Goal: Information Seeking & Learning: Learn about a topic

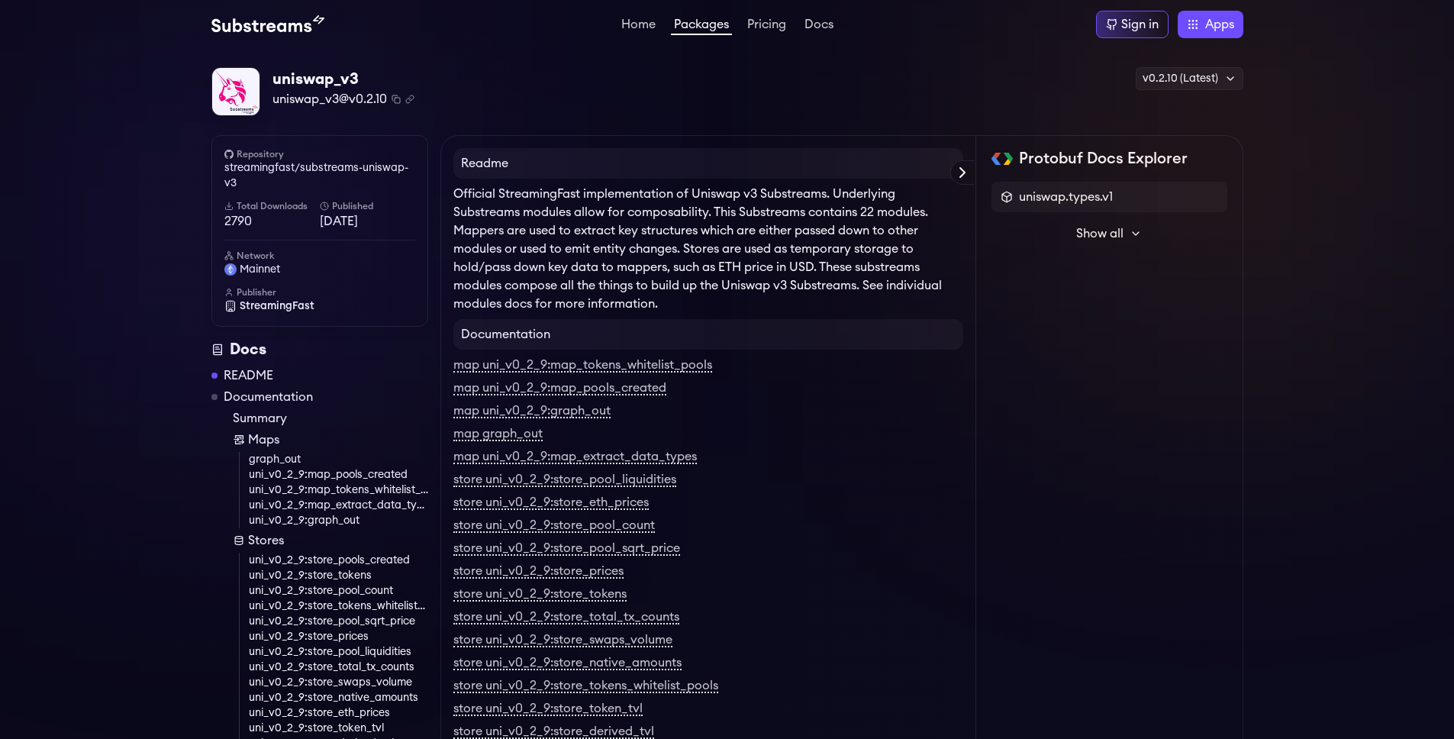
click at [537, 205] on p "Official StreamingFast implementation of Uniswap v3 Substreams. Underlying Subs…" at bounding box center [708, 249] width 510 height 128
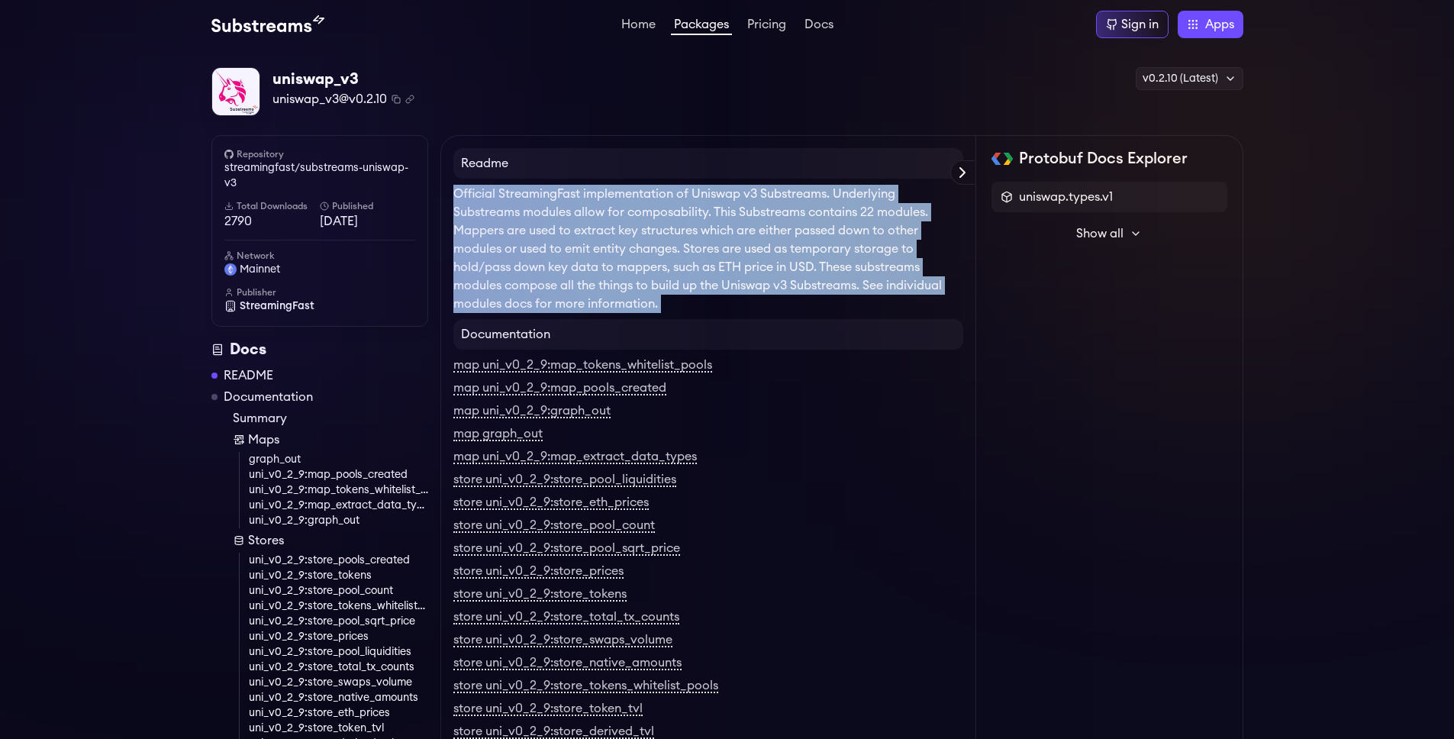
click at [537, 205] on p "Official StreamingFast implementation of Uniswap v3 Substreams. Underlying Subs…" at bounding box center [708, 249] width 510 height 128
click at [633, 228] on p "Official StreamingFast implementation of Uniswap v3 Substreams. Underlying Subs…" at bounding box center [708, 249] width 510 height 128
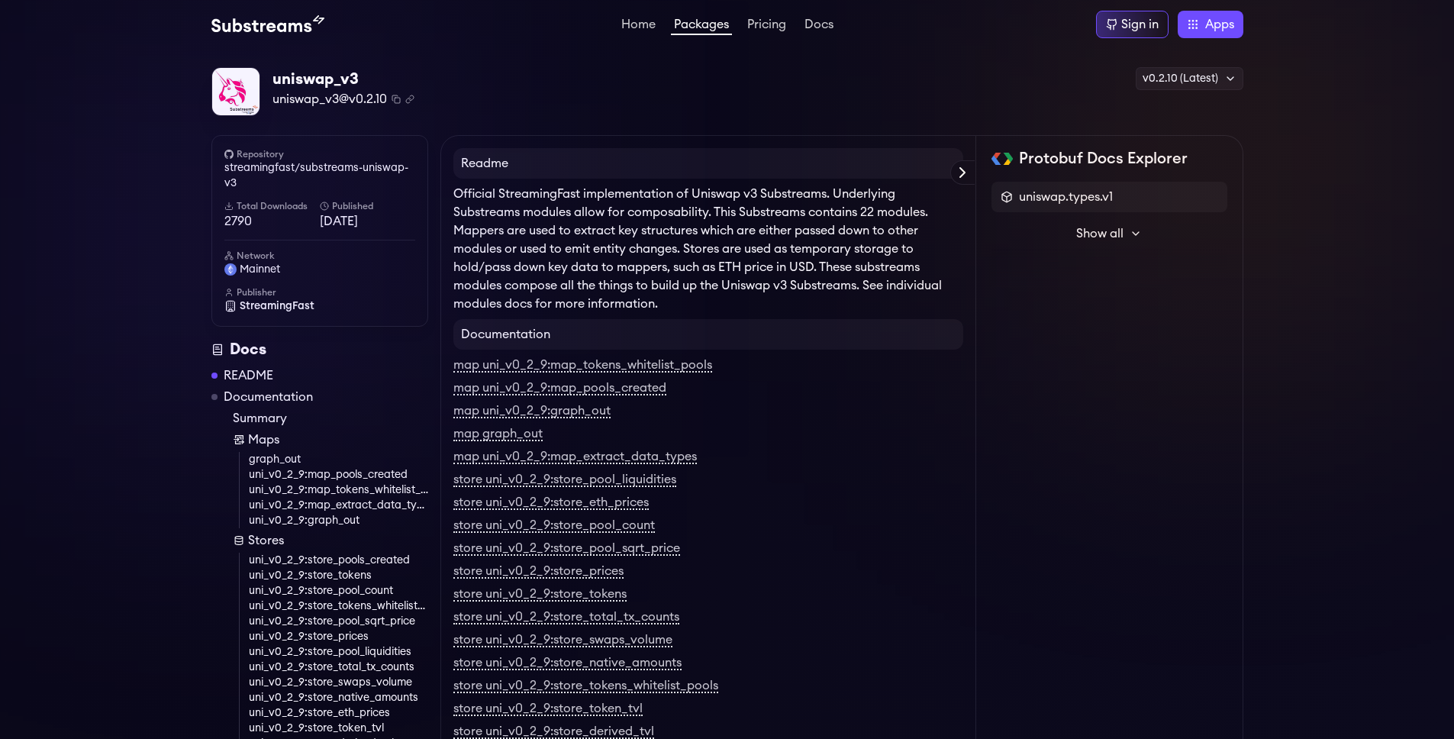
click at [569, 224] on p "Official StreamingFast implementation of Uniswap v3 Substreams. Underlying Subs…" at bounding box center [708, 249] width 510 height 128
click at [549, 221] on p "Official StreamingFast implementation of Uniswap v3 Substreams. Underlying Subs…" at bounding box center [708, 249] width 510 height 128
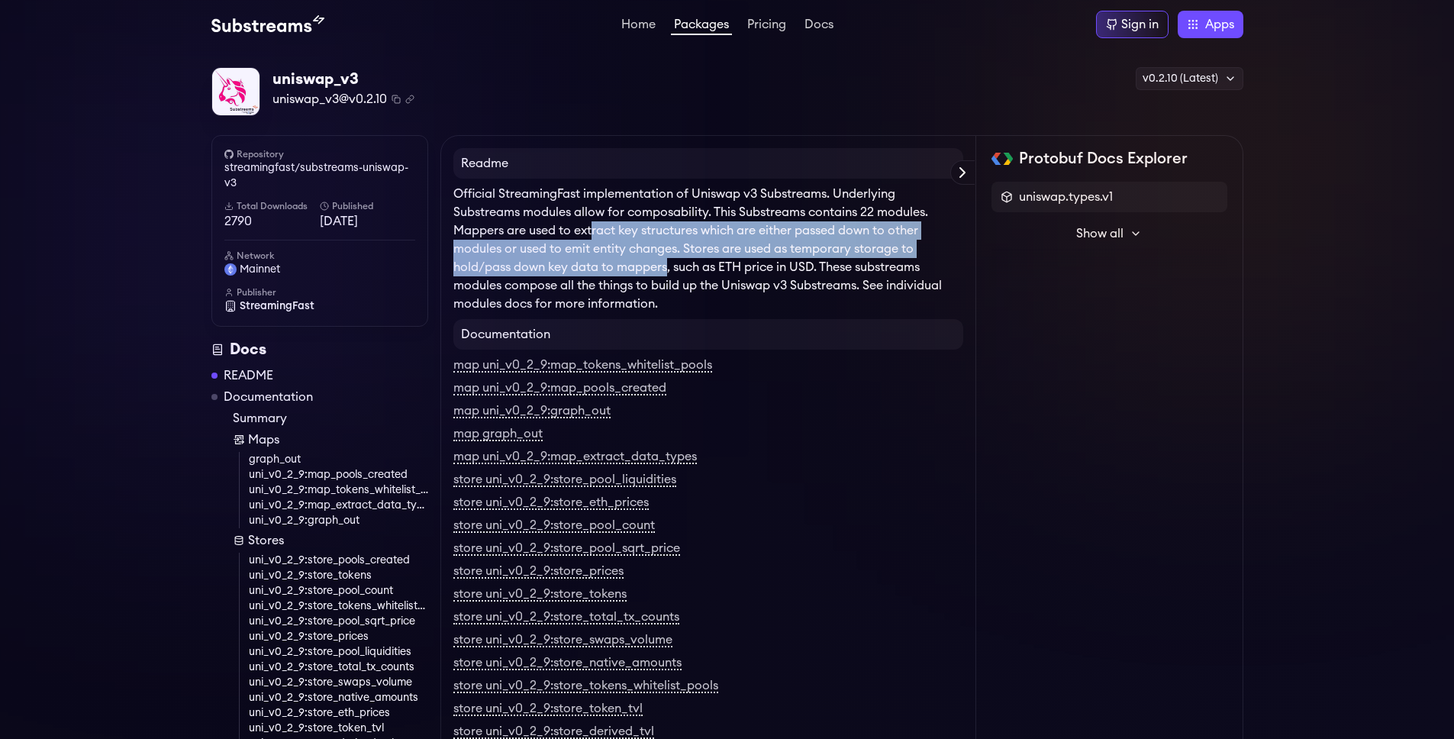
drag, startPoint x: 590, startPoint y: 228, endPoint x: 666, endPoint y: 275, distance: 89.4
click at [666, 275] on p "Official StreamingFast implementation of Uniswap v3 Substreams. Underlying Subs…" at bounding box center [708, 249] width 510 height 128
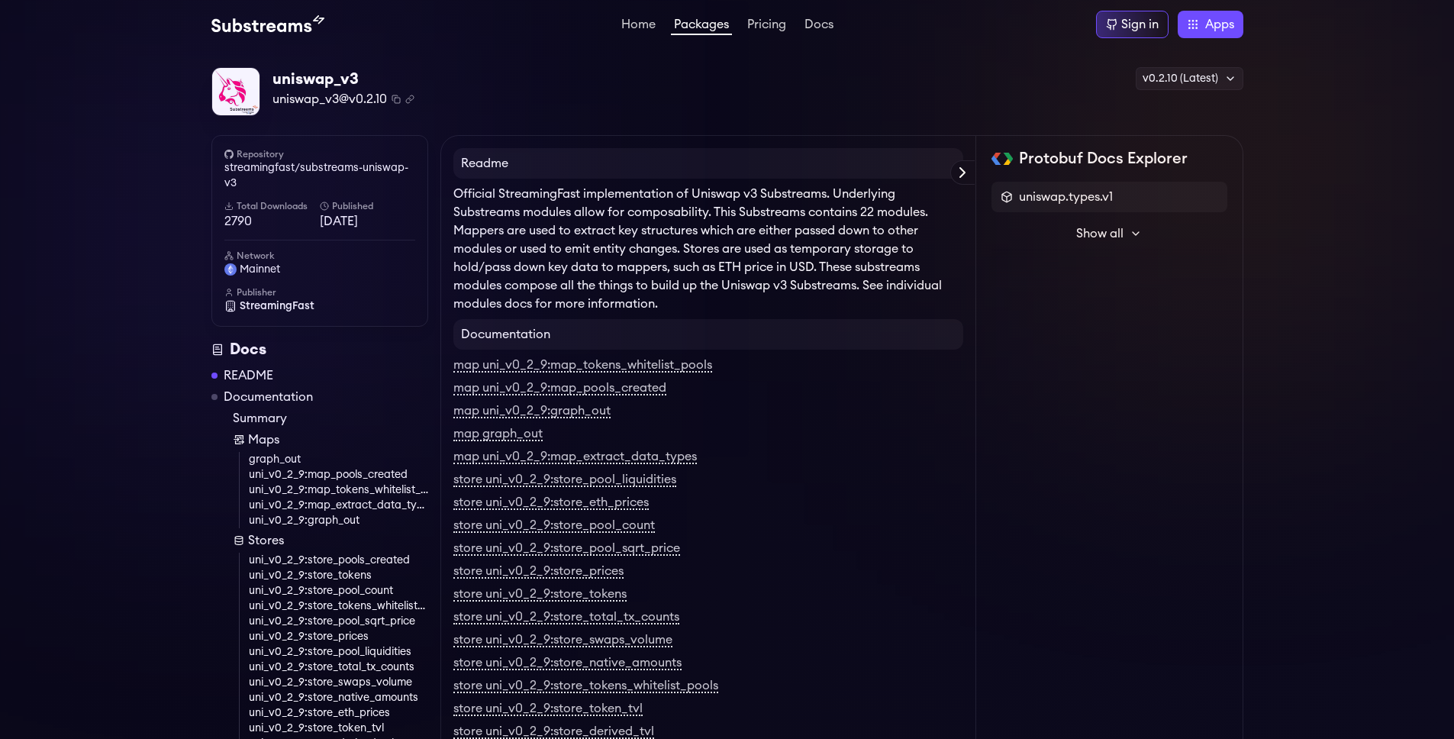
click at [697, 278] on p "Official StreamingFast implementation of Uniswap v3 Substreams. Underlying Subs…" at bounding box center [708, 249] width 510 height 128
click at [646, 281] on p "Official StreamingFast implementation of Uniswap v3 Substreams. Underlying Subs…" at bounding box center [708, 249] width 510 height 128
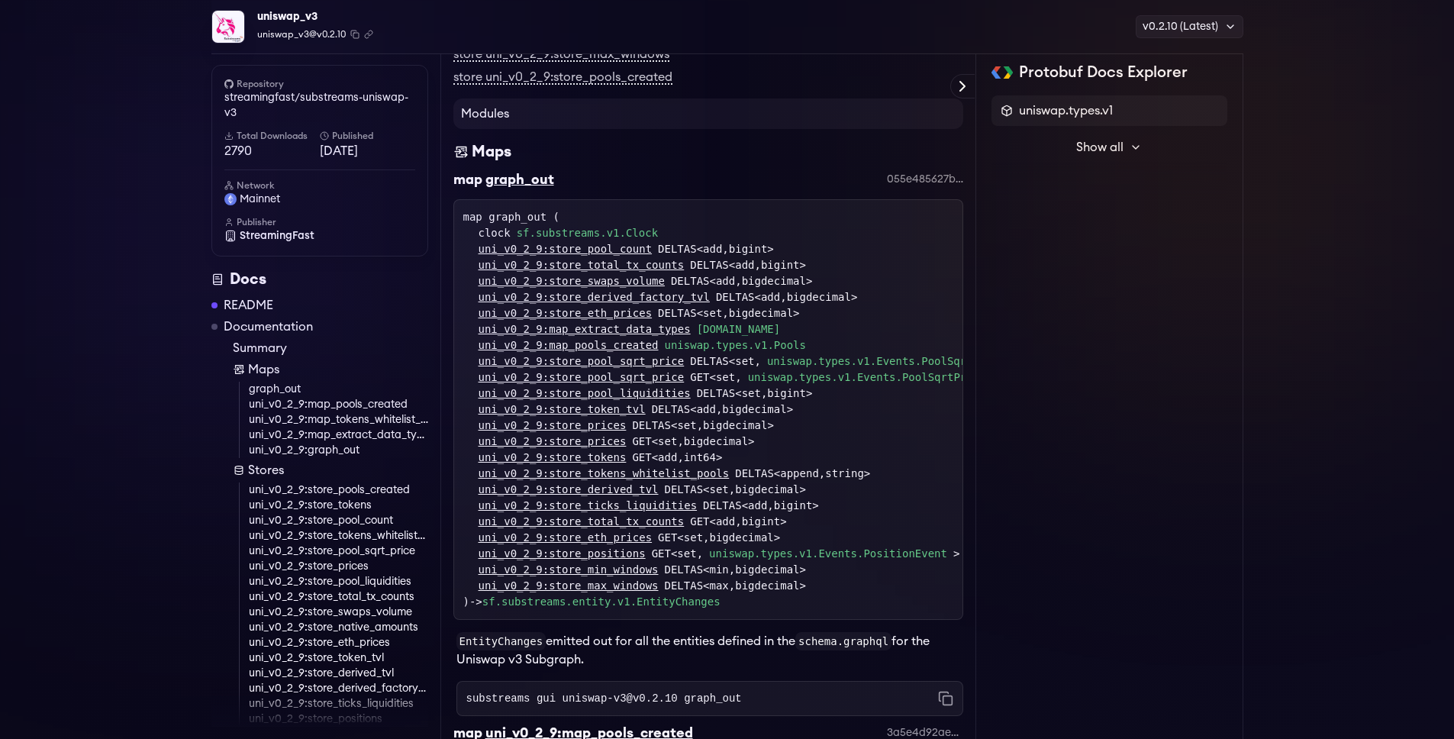
scroll to position [687, 0]
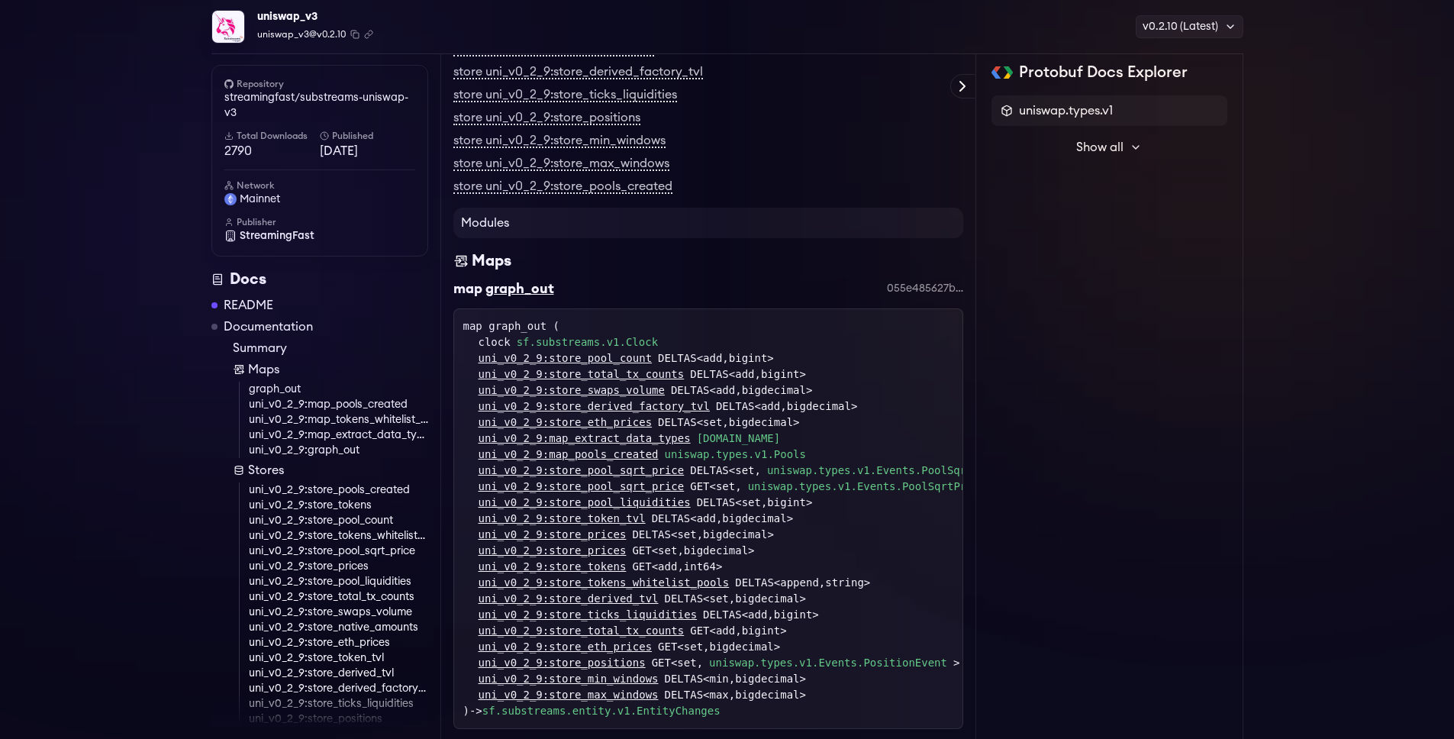
click at [515, 324] on div "map graph_out ( clock sf.substreams.v1.Clock uni_v0_2_9:store_pool_count DELTAS…" at bounding box center [708, 518] width 490 height 401
click at [587, 340] on link "sf.substreams.v1.Clock" at bounding box center [587, 342] width 141 height 16
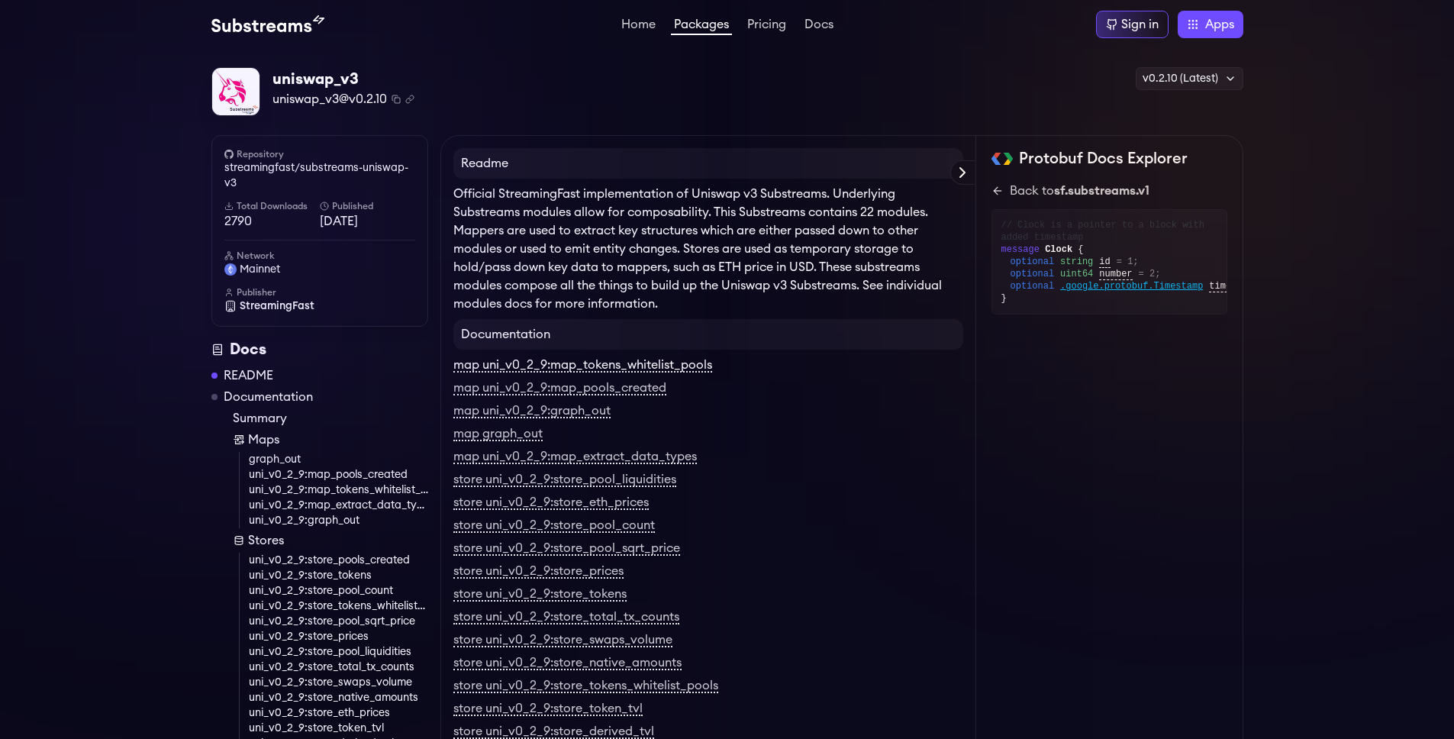
click at [575, 365] on link "map uni_v0_2_9:map_tokens_whitelist_pools" at bounding box center [582, 366] width 259 height 14
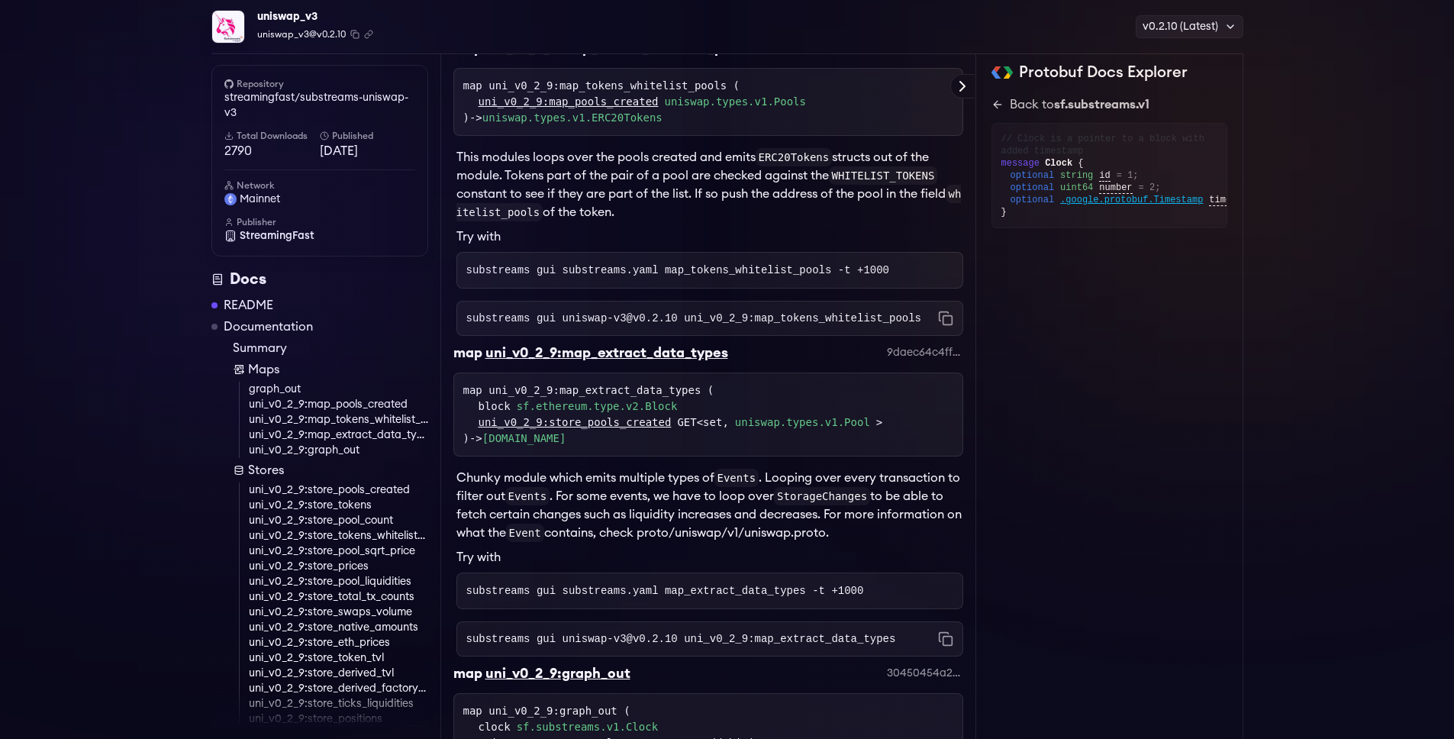
scroll to position [1752, 0]
click at [569, 273] on code "substreams gui substreams.yaml map_tokens_whitelist_pools -t +1000" at bounding box center [678, 267] width 424 height 12
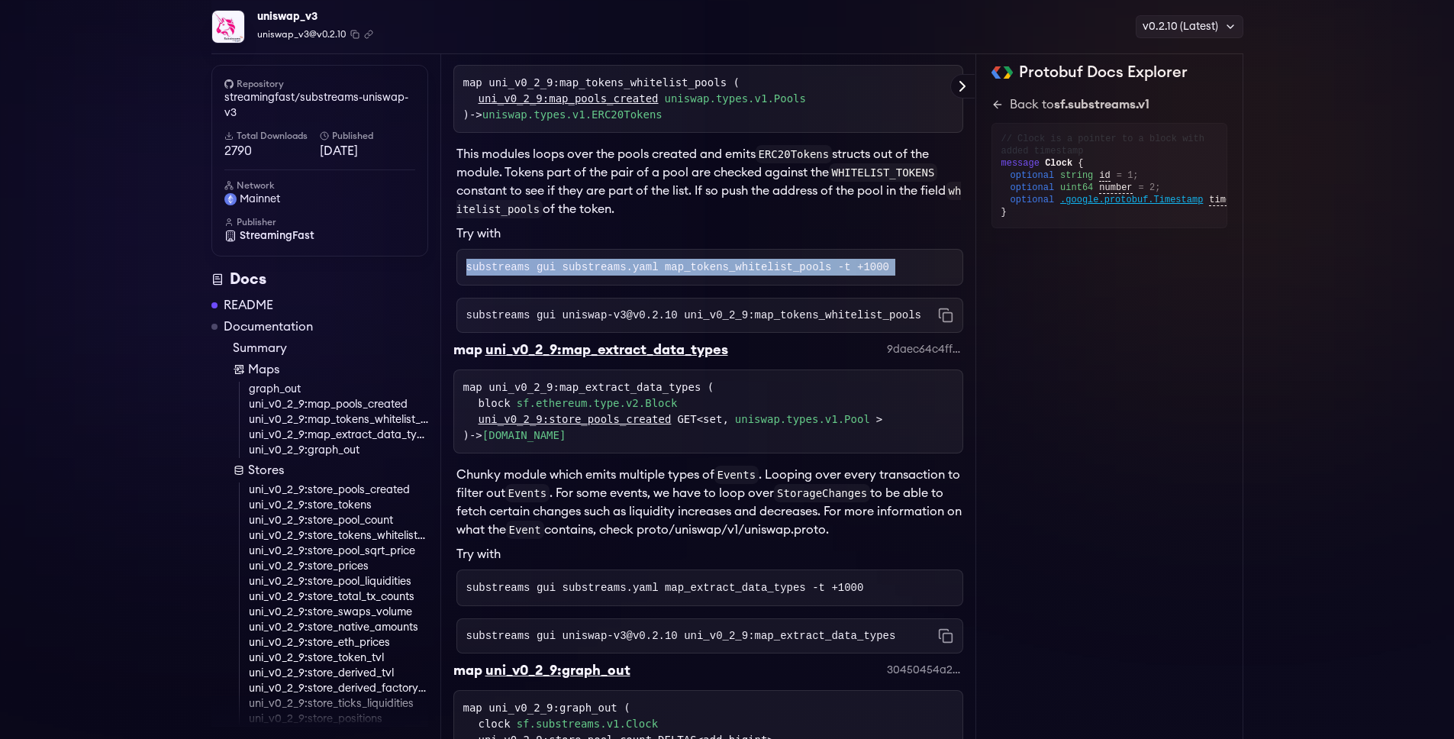
click at [569, 273] on code "substreams gui substreams.yaml map_tokens_whitelist_pools -t +1000" at bounding box center [678, 267] width 424 height 12
click at [673, 273] on code "substreams gui substreams.yaml map_tokens_whitelist_pools -t +1000" at bounding box center [678, 267] width 424 height 12
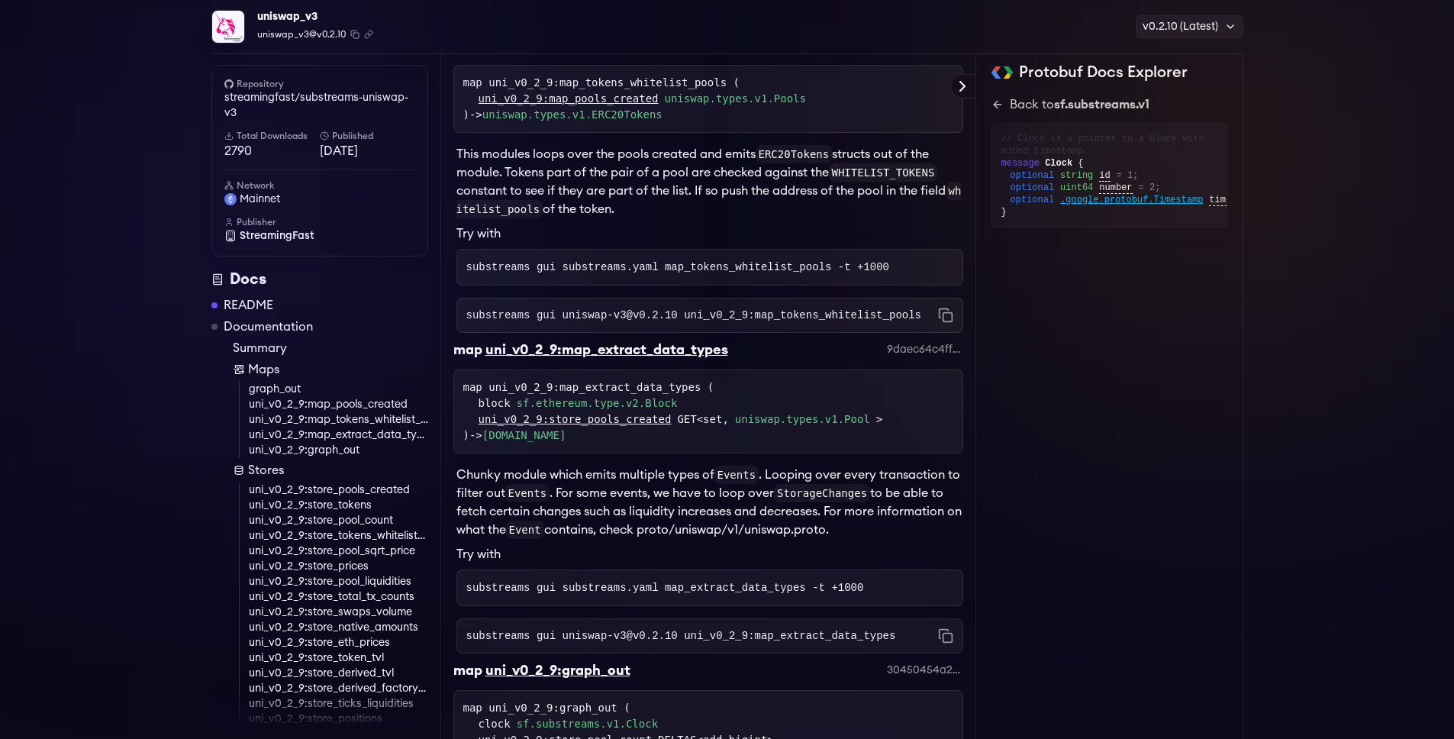
click at [611, 426] on div "map uni_v0_2_9:map_extract_data_types ( block sf.ethereum.type.v2.Block uni_v0_…" at bounding box center [708, 411] width 490 height 64
click at [585, 411] on link "sf.ethereum.type.v2.Block" at bounding box center [597, 403] width 161 height 16
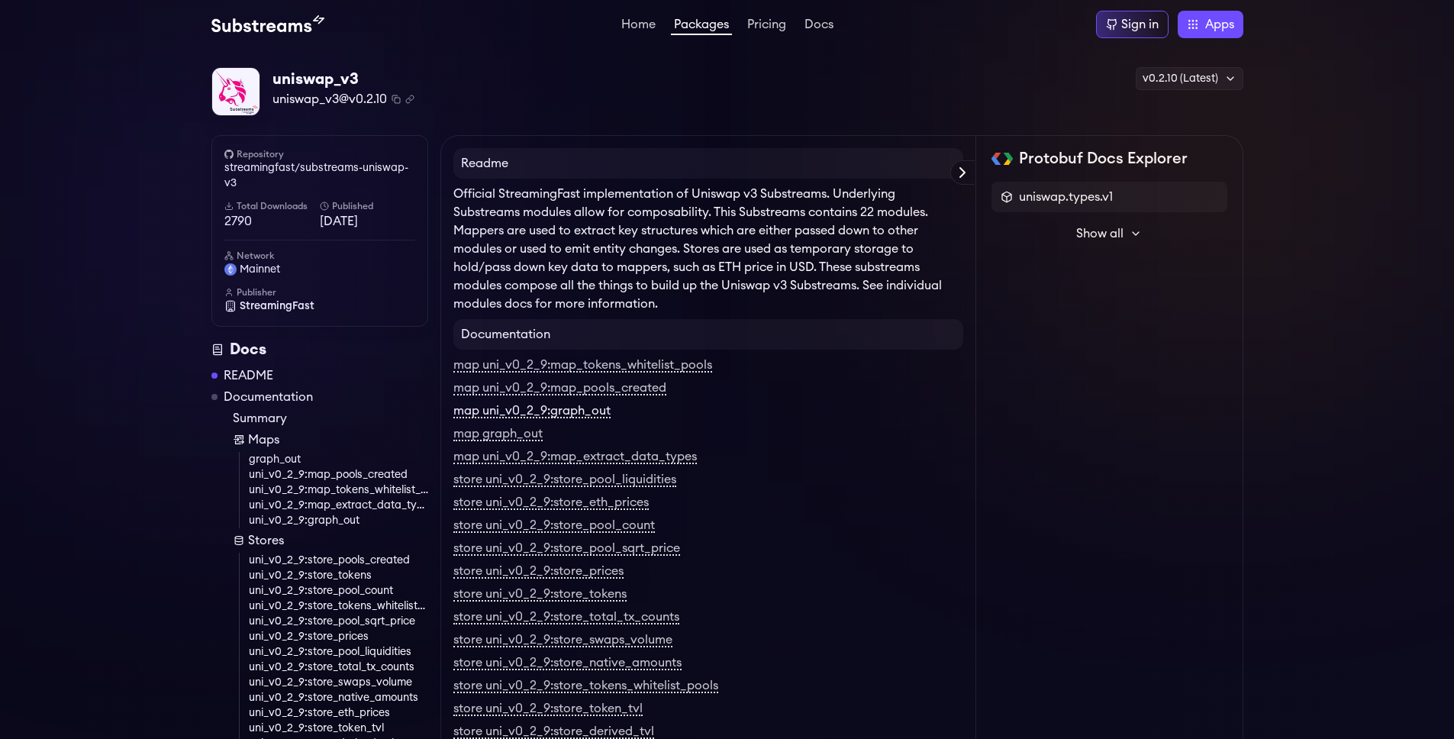
click at [579, 415] on link "map uni_v0_2_9:graph_out" at bounding box center [531, 411] width 157 height 14
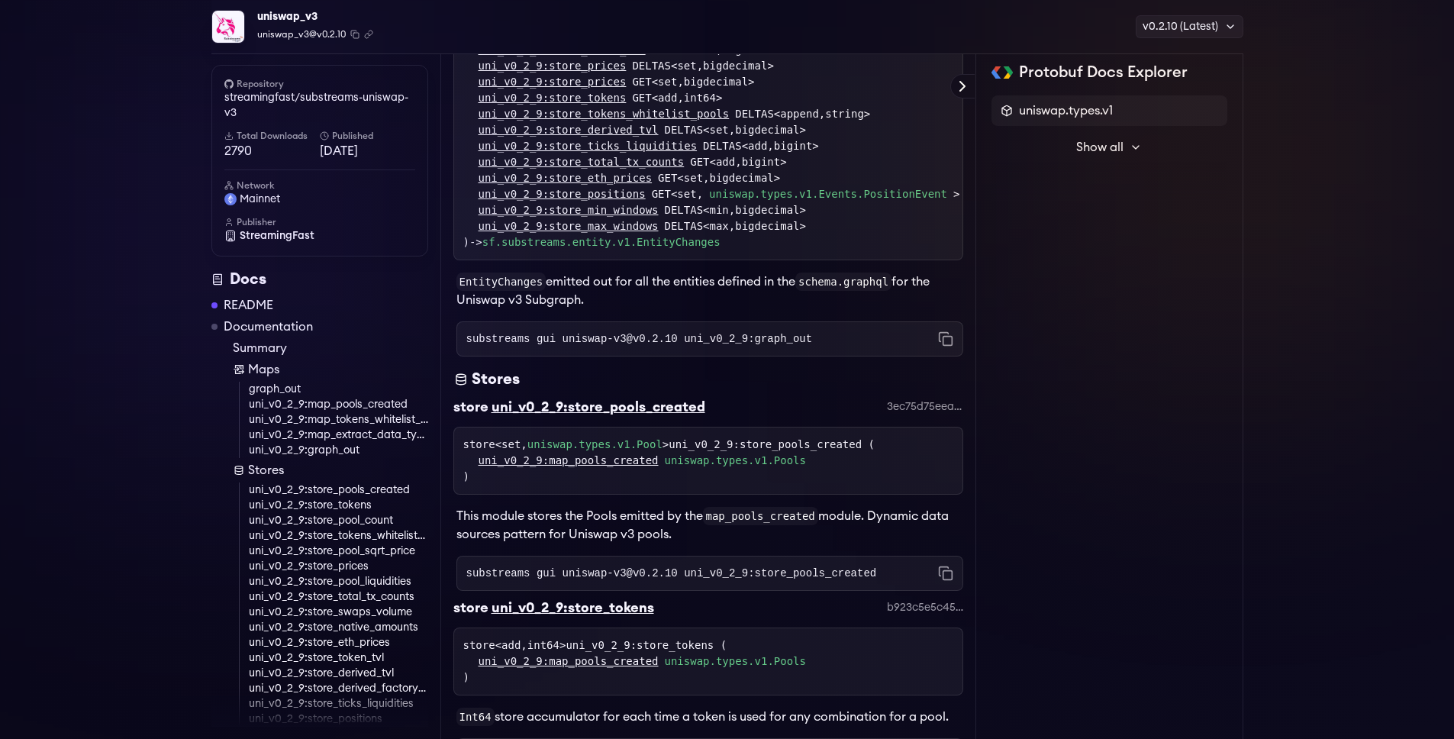
scroll to position [2632, 0]
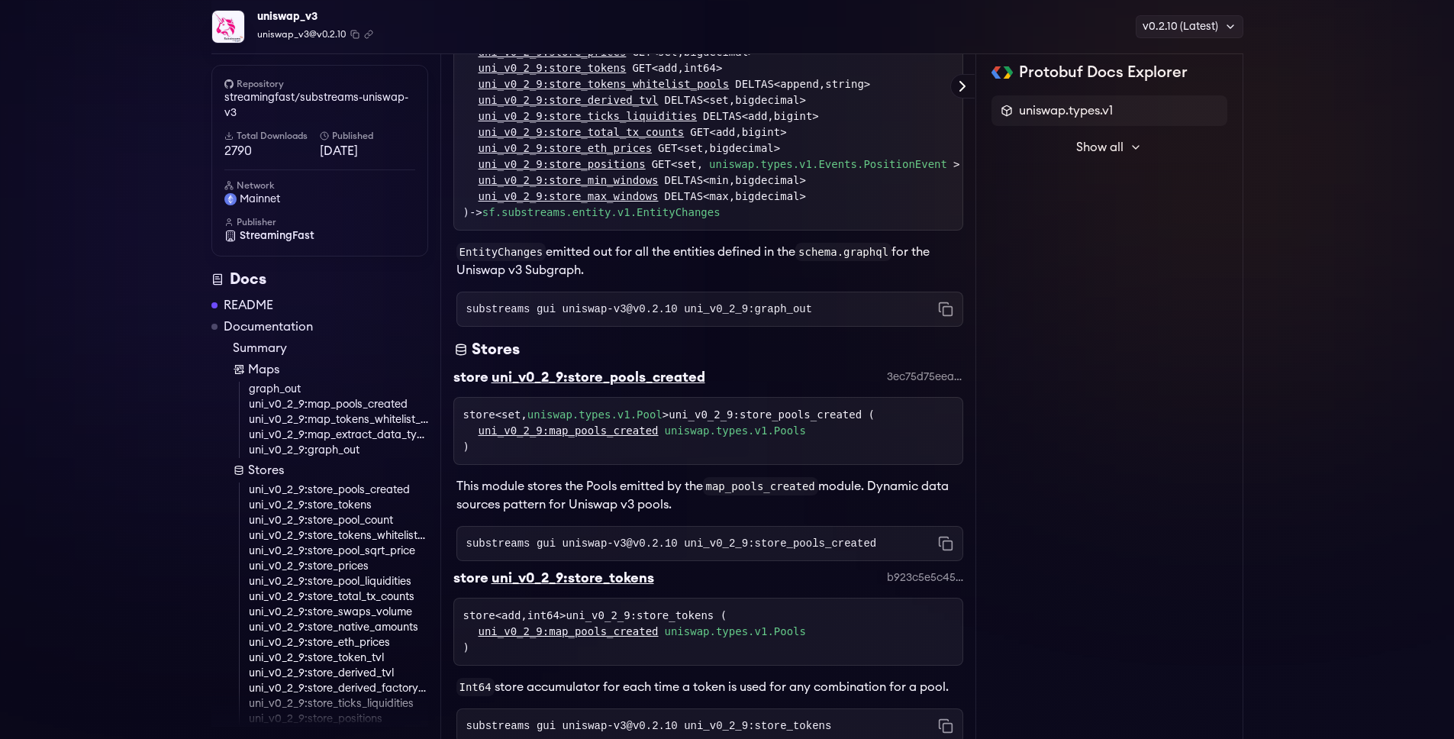
click at [787, 397] on div "store uni_v0_2_9:store_pools_created 3ec75d75eea4b8dfd8b515e09dca992a14f059ed" at bounding box center [708, 381] width 510 height 31
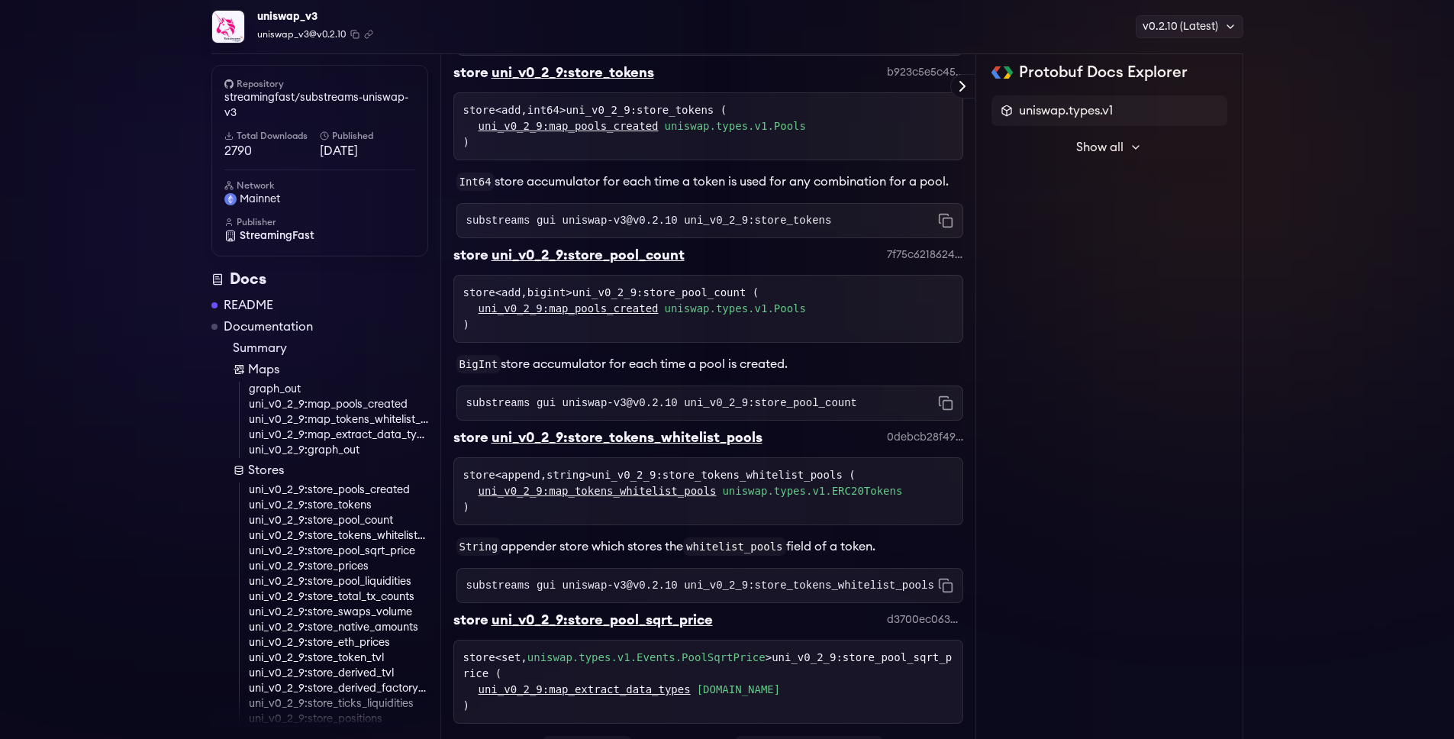
scroll to position [3450, 0]
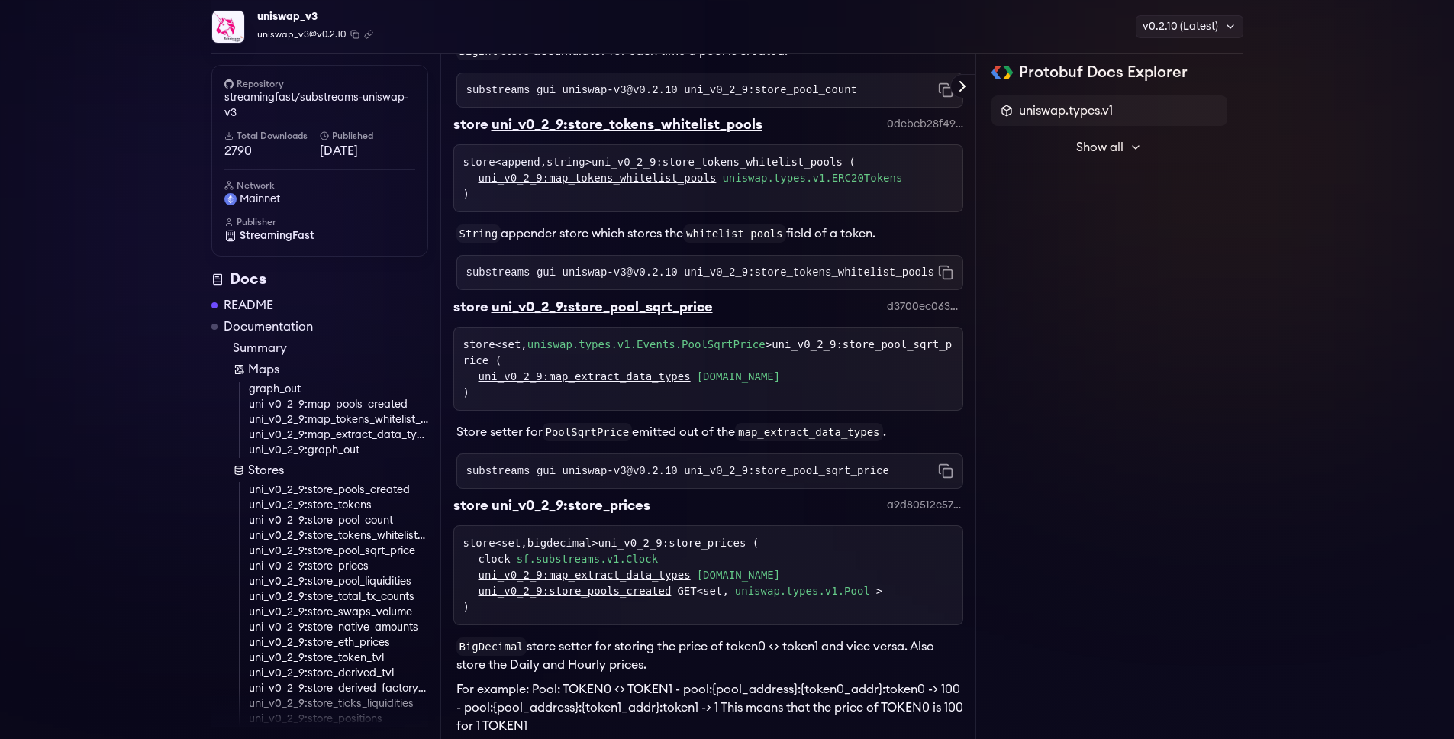
click at [300, 492] on link "uni_v0_2_9:store_pools_created" at bounding box center [338, 489] width 179 height 15
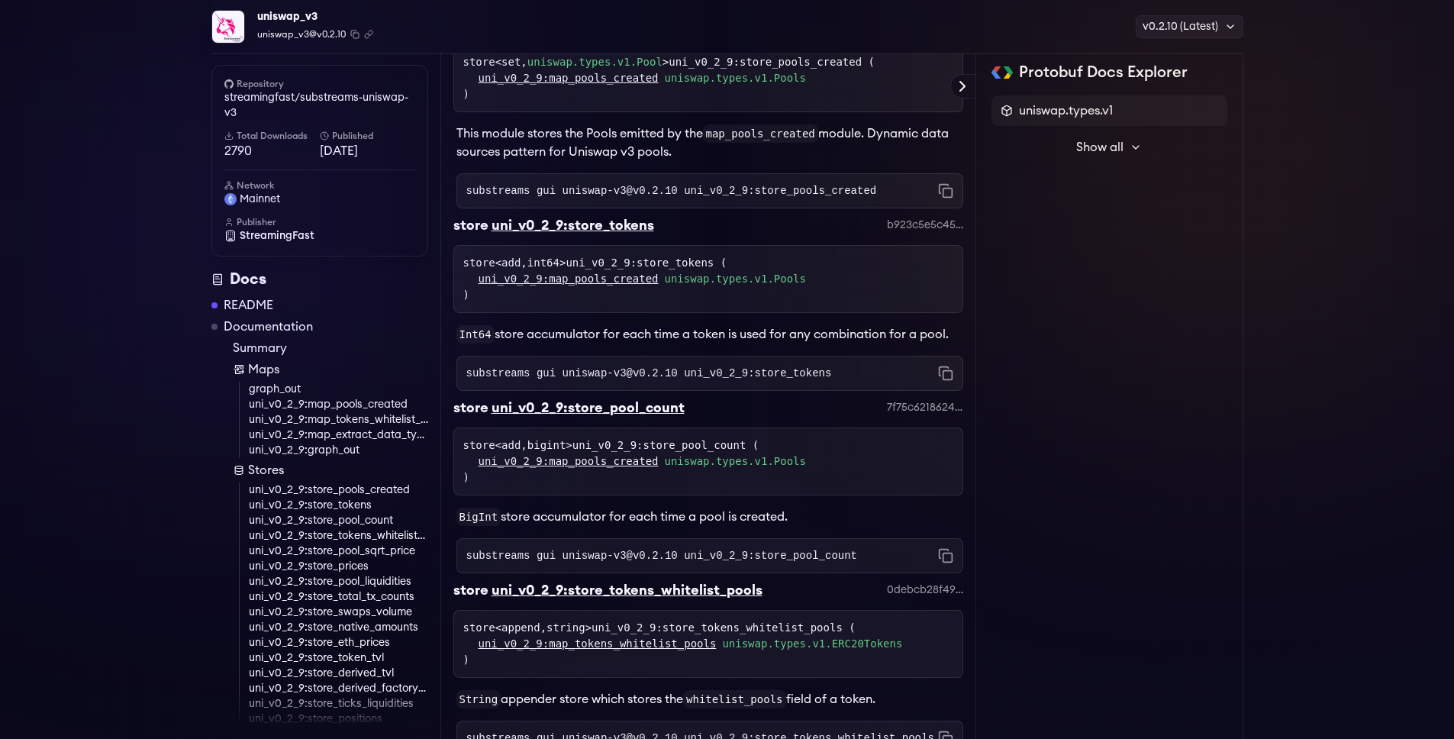
click at [308, 508] on link "uni_v0_2_9:store_tokens" at bounding box center [338, 505] width 179 height 15
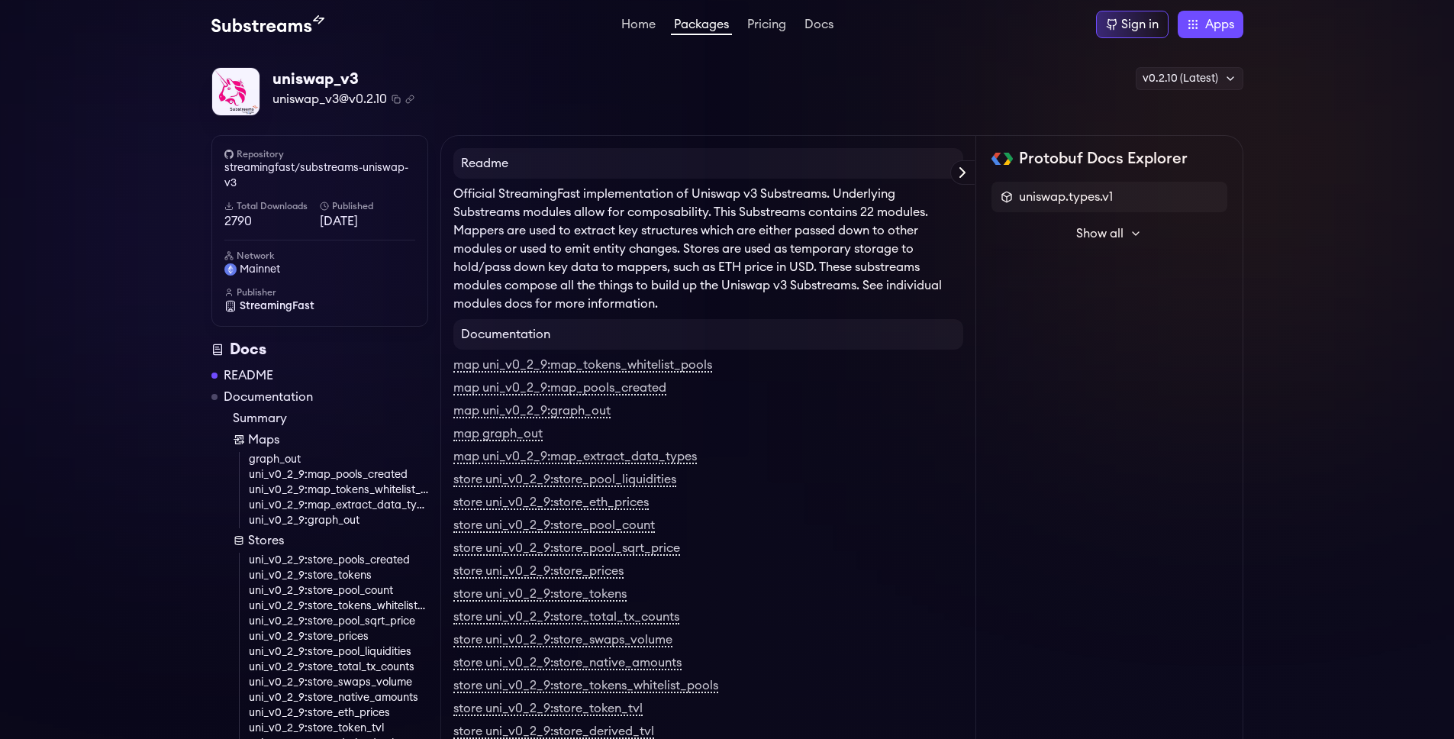
click at [1065, 157] on h2 "Protobuf Docs Explorer" at bounding box center [1103, 158] width 169 height 21
click at [1117, 157] on h2 "Protobuf Docs Explorer" at bounding box center [1103, 158] width 169 height 21
click at [1131, 233] on icon at bounding box center [1136, 233] width 12 height 12
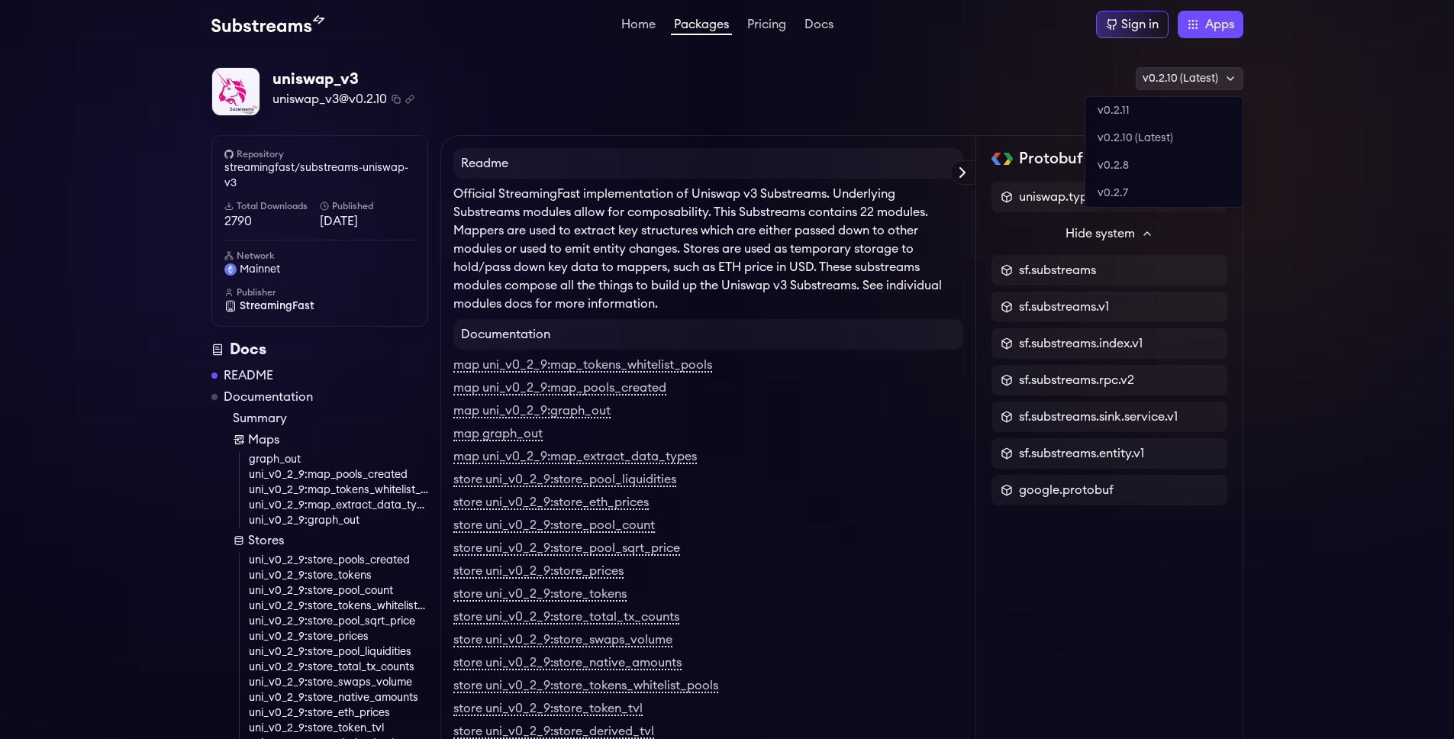
click at [1210, 82] on div "v0.2.10 (Latest)" at bounding box center [1190, 78] width 108 height 23
click at [1224, 79] on icon at bounding box center [1230, 79] width 12 height 12
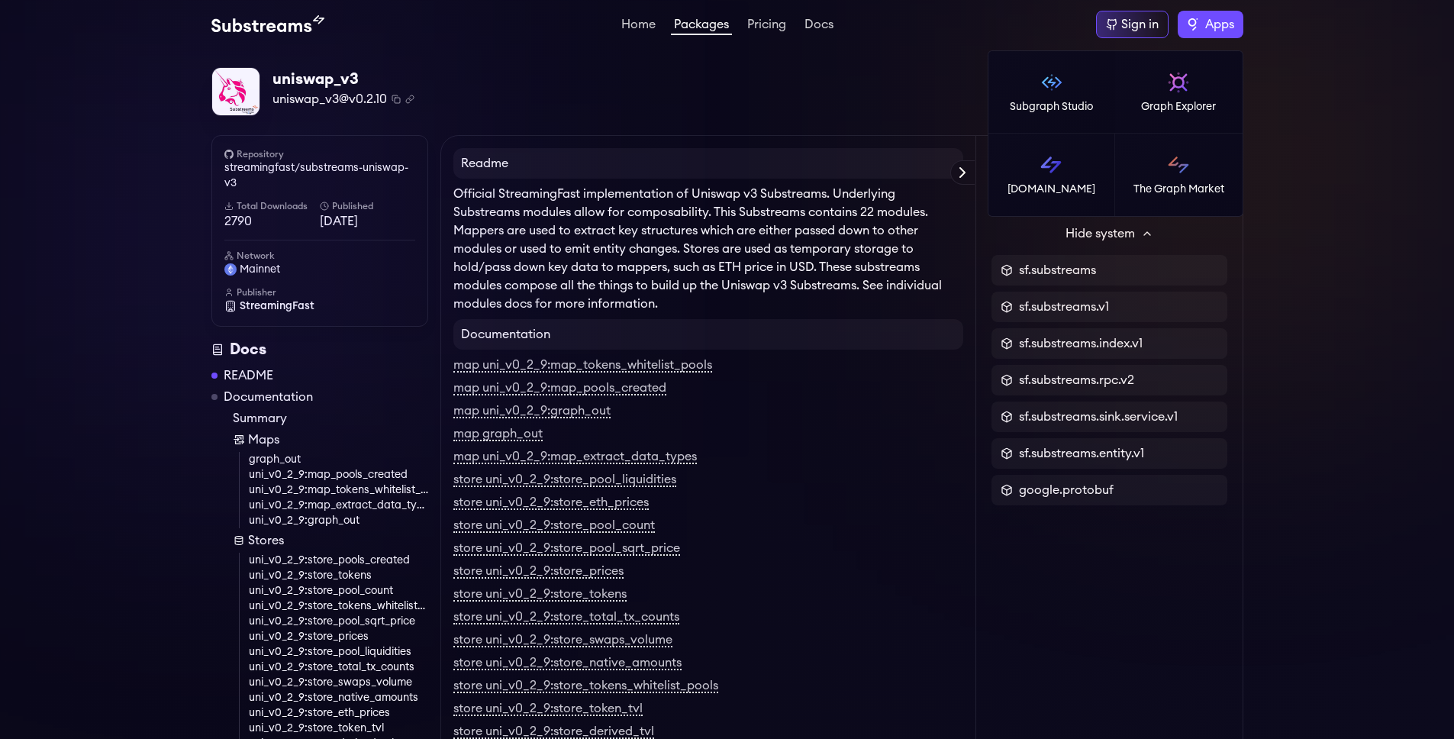
click at [1225, 33] on span "Apps" at bounding box center [1219, 24] width 29 height 18
click at [1049, 189] on p "[DOMAIN_NAME]" at bounding box center [1051, 189] width 88 height 15
click at [1189, 107] on p "Graph Explorer" at bounding box center [1178, 106] width 75 height 15
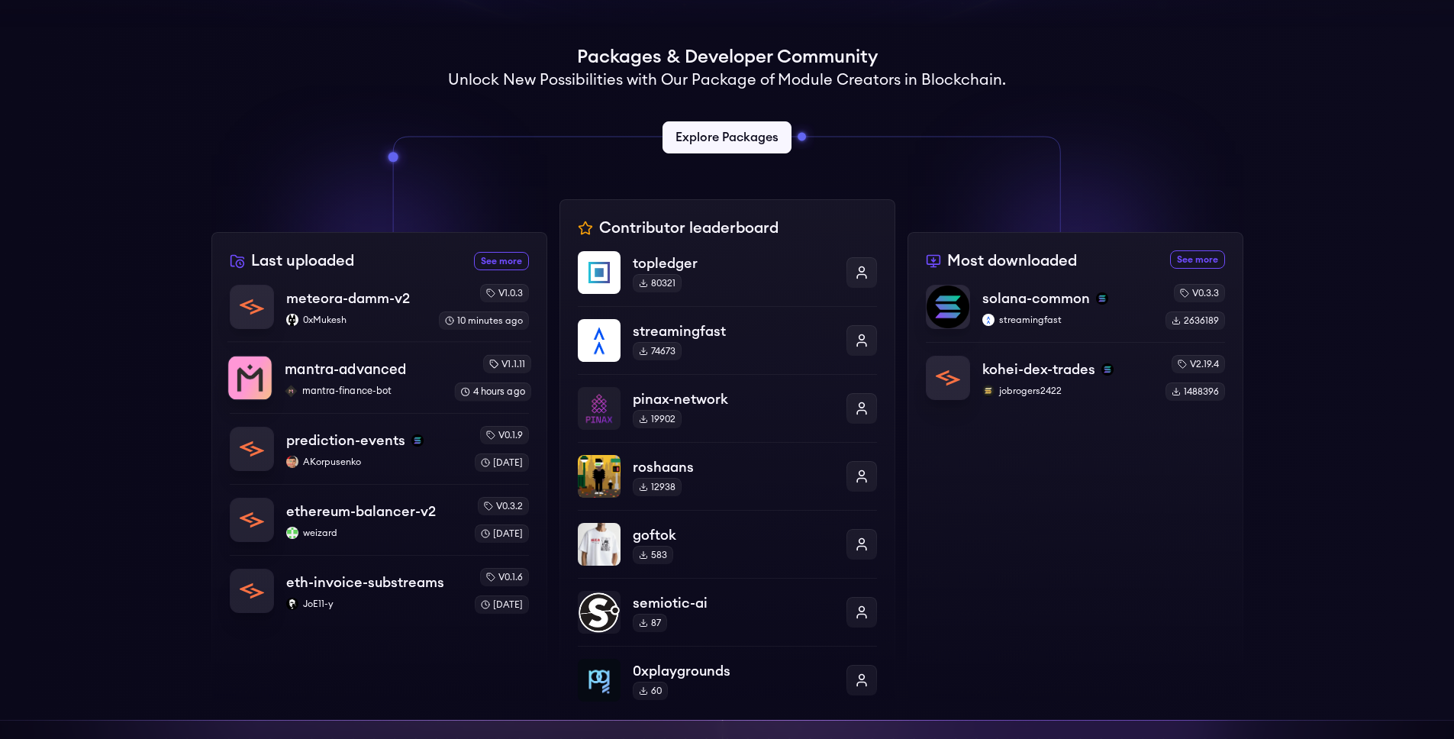
scroll to position [453, 0]
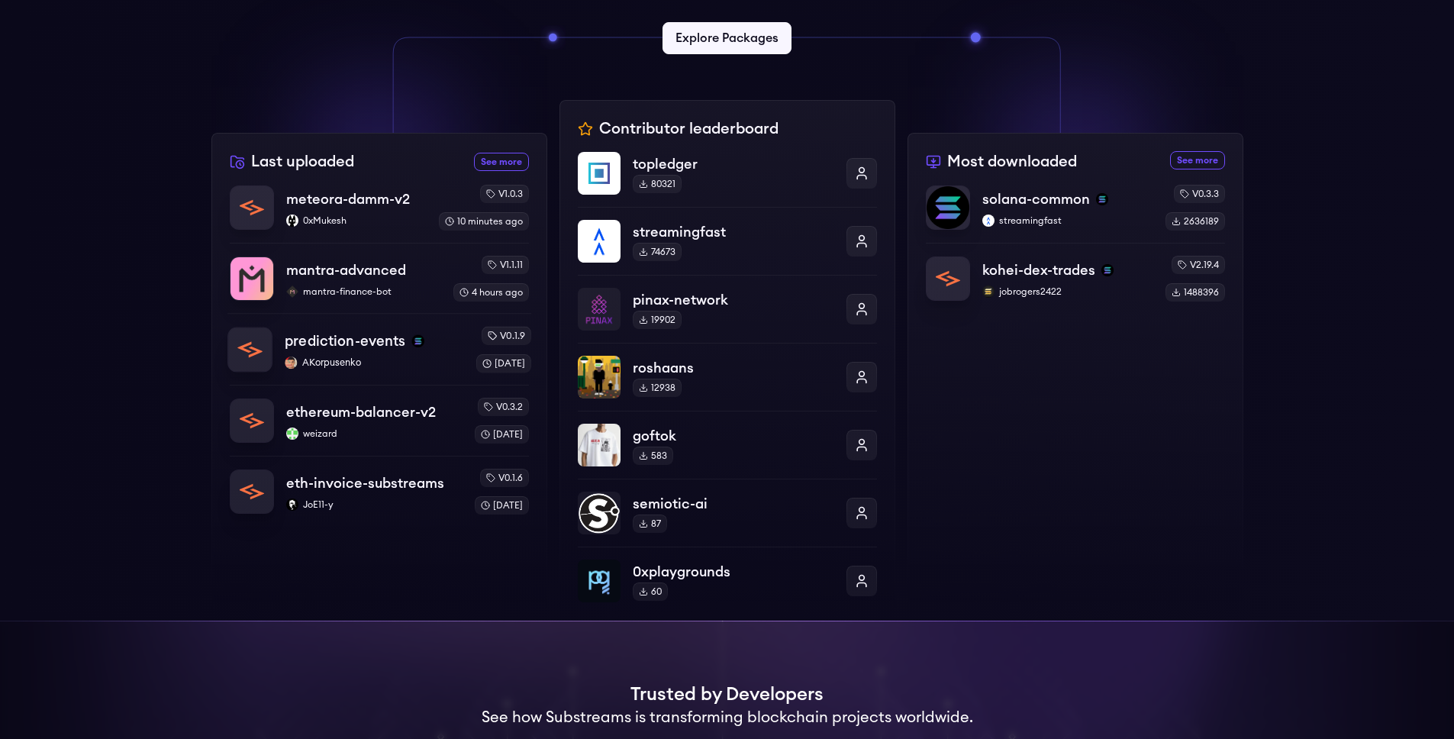
click at [373, 344] on p "prediction-events" at bounding box center [345, 340] width 121 height 21
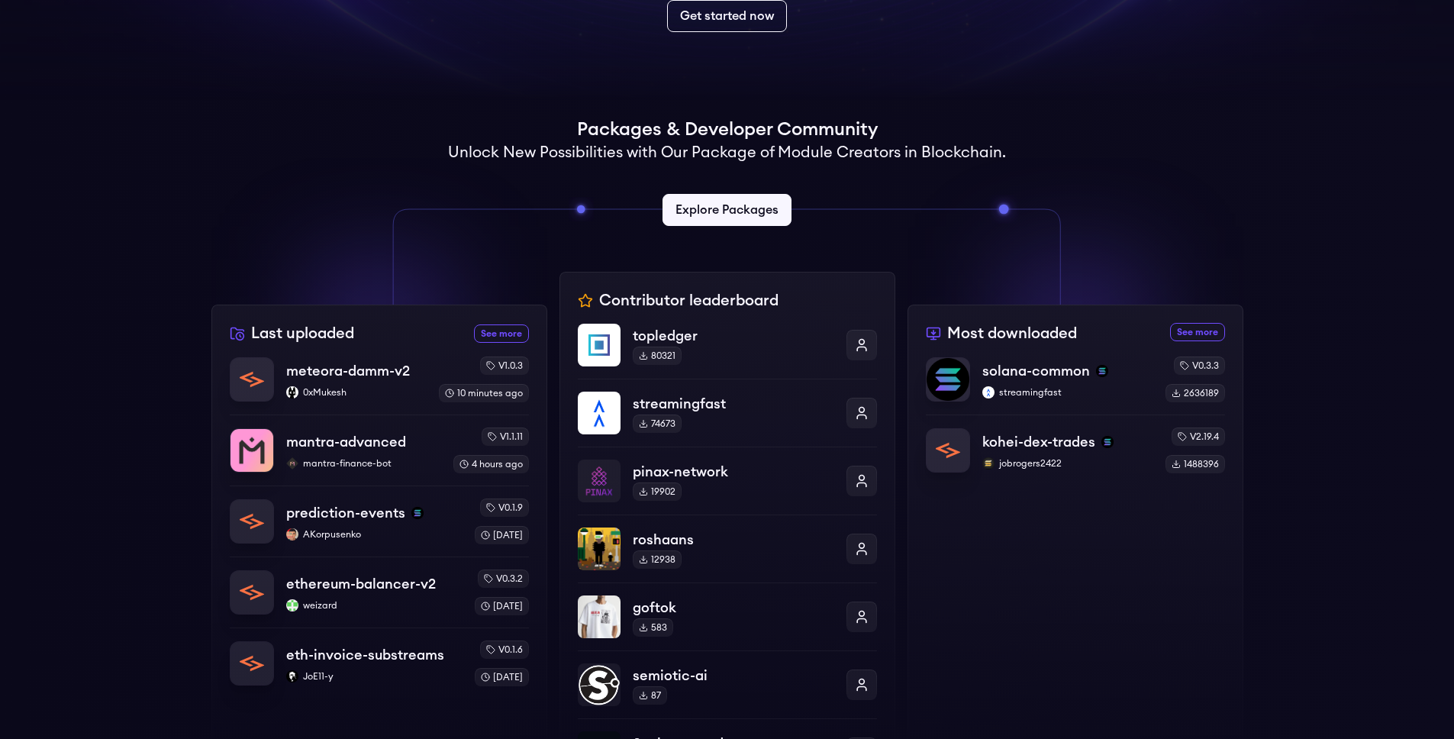
scroll to position [126, 0]
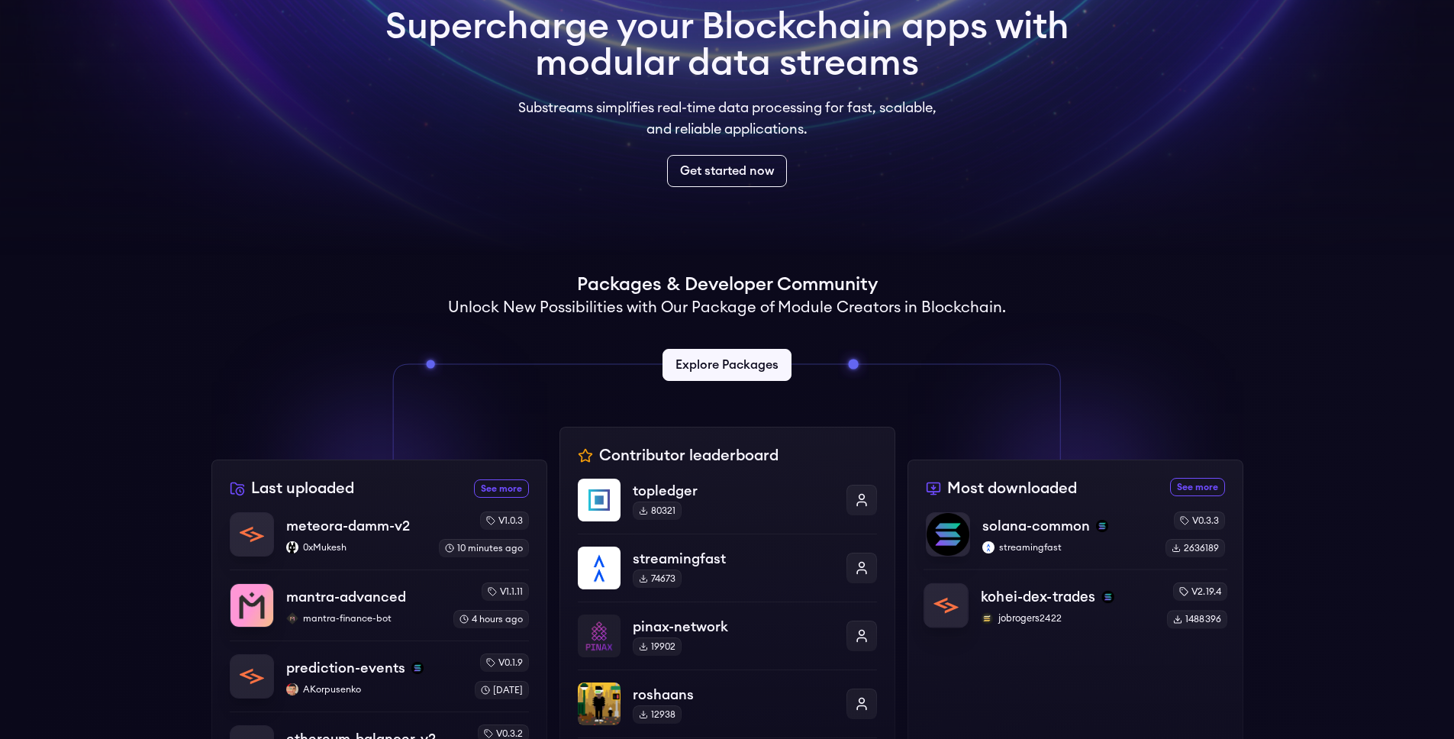
click at [1075, 592] on p "kohei-dex-trades" at bounding box center [1038, 596] width 114 height 21
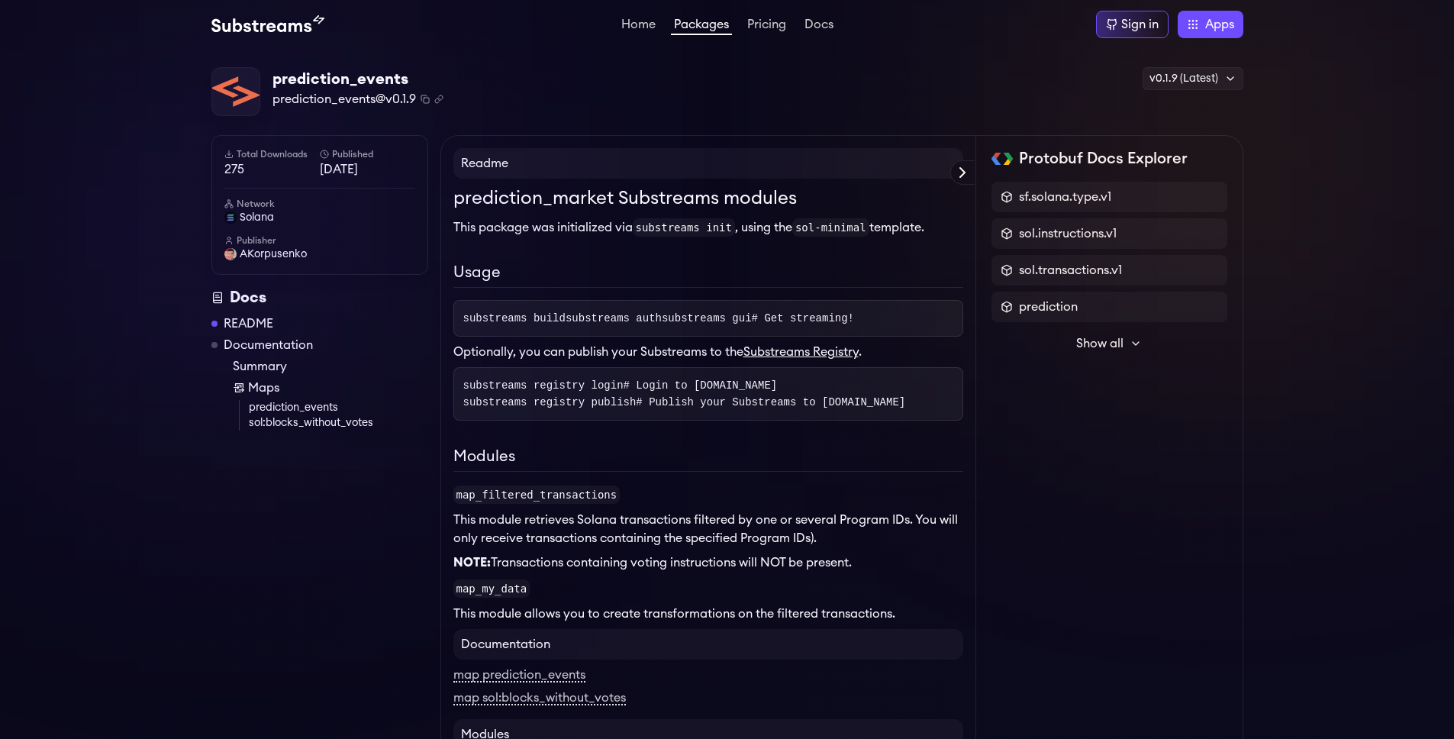
click at [582, 231] on p "This package was initialized via substreams init , using the sol-minimal templa…" at bounding box center [708, 227] width 510 height 18
click at [598, 258] on div "prediction_market Substreams modules This package was initialized via substream…" at bounding box center [708, 404] width 510 height 438
click at [553, 285] on h2 "Usage" at bounding box center [708, 274] width 510 height 27
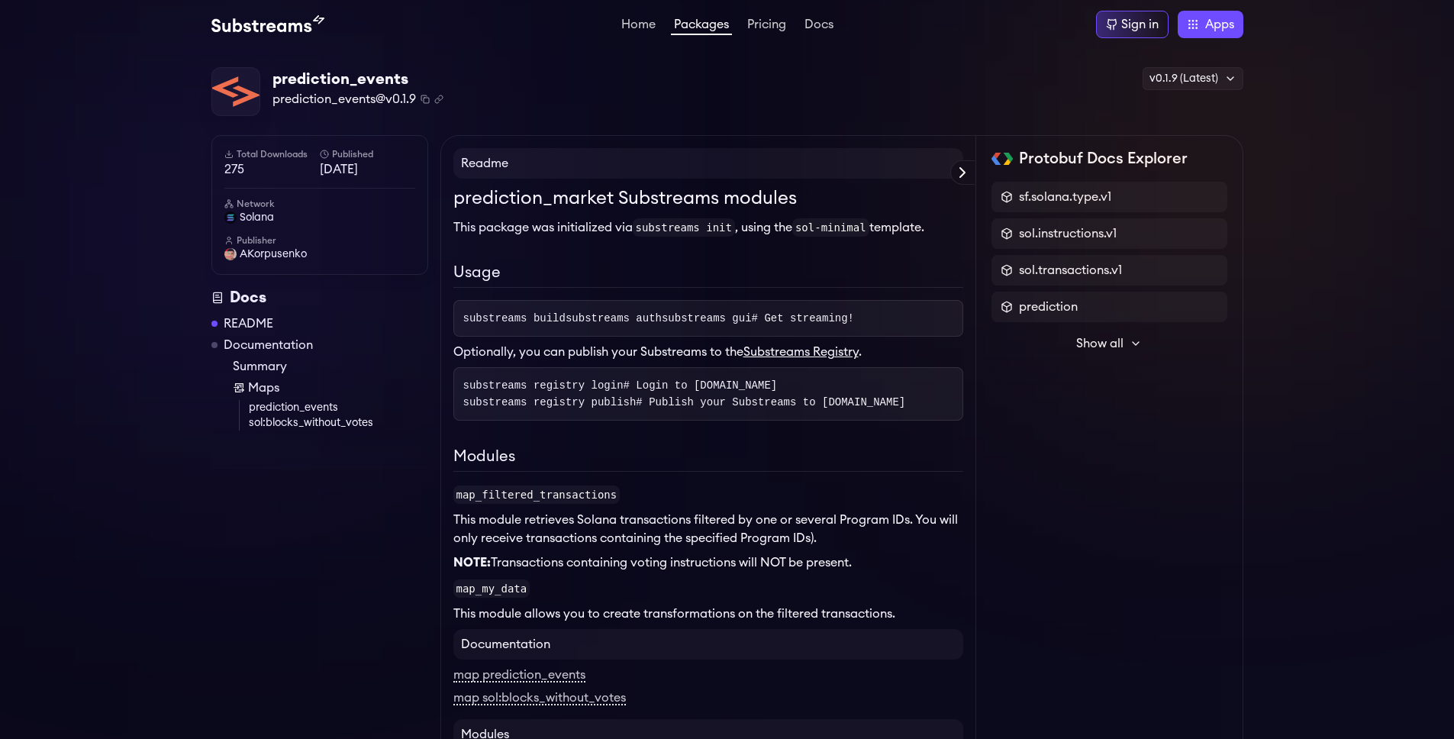
click at [566, 324] on span "substreams auth" at bounding box center [614, 318] width 96 height 12
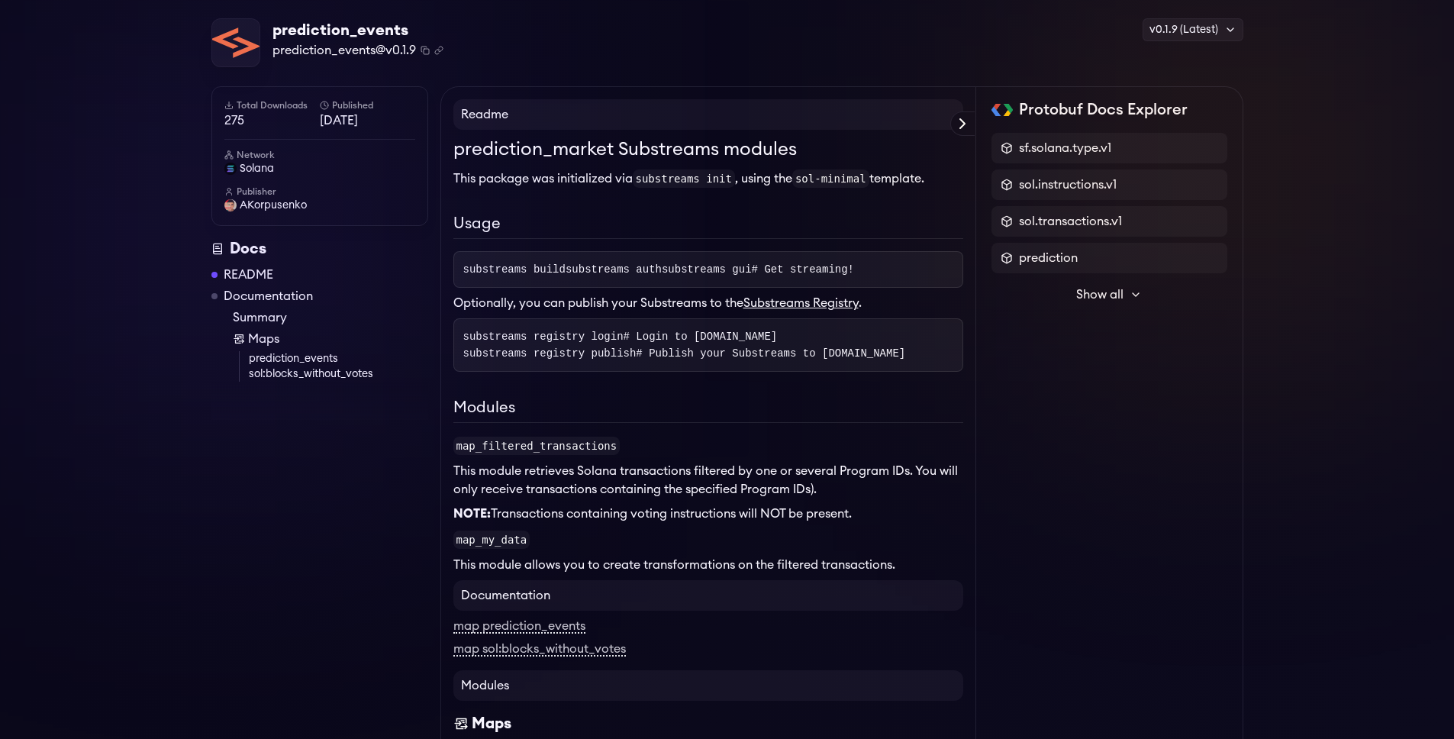
click at [573, 172] on p "This package was initialized via substreams init , using the sol-minimal templa…" at bounding box center [708, 178] width 510 height 18
click at [573, 177] on p "This package was initialized via substreams init , using the sol-minimal templa…" at bounding box center [708, 178] width 510 height 18
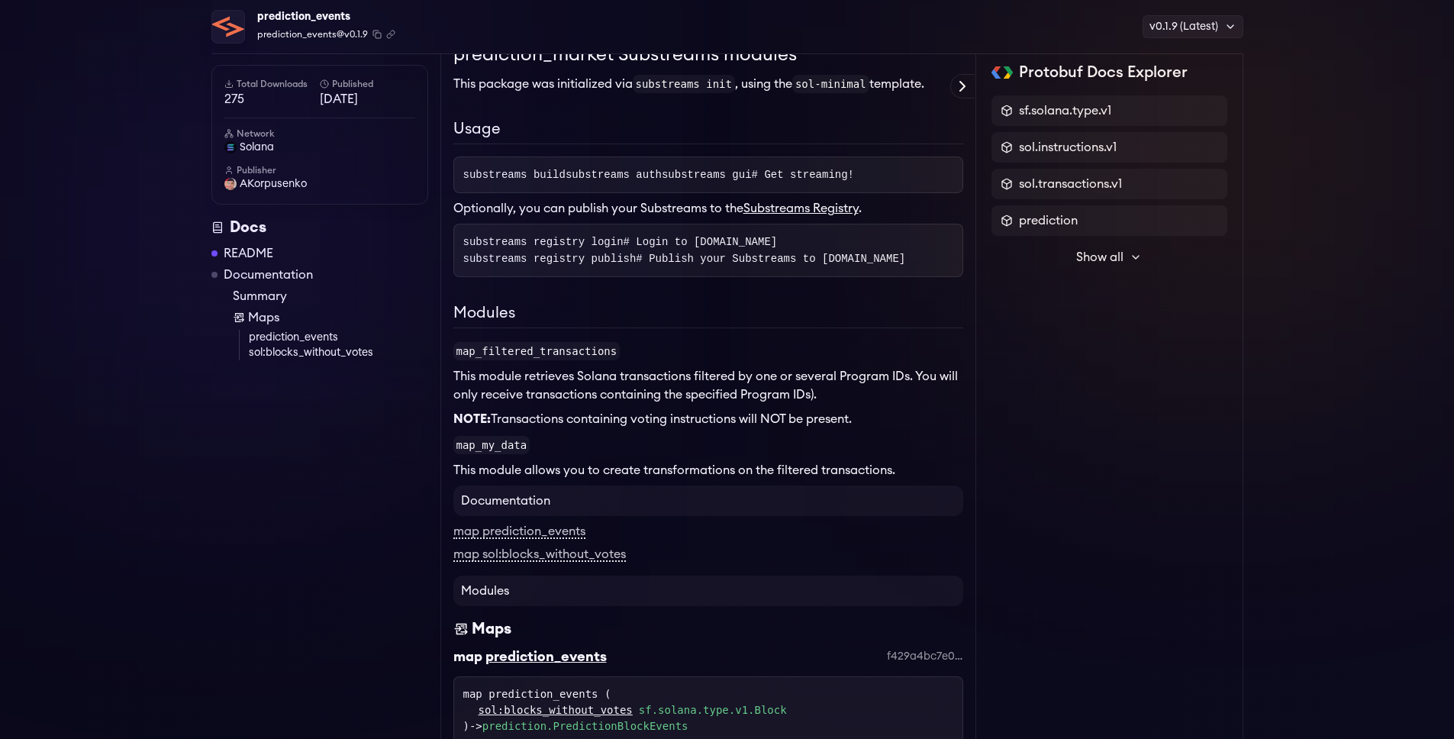
scroll to position [249, 0]
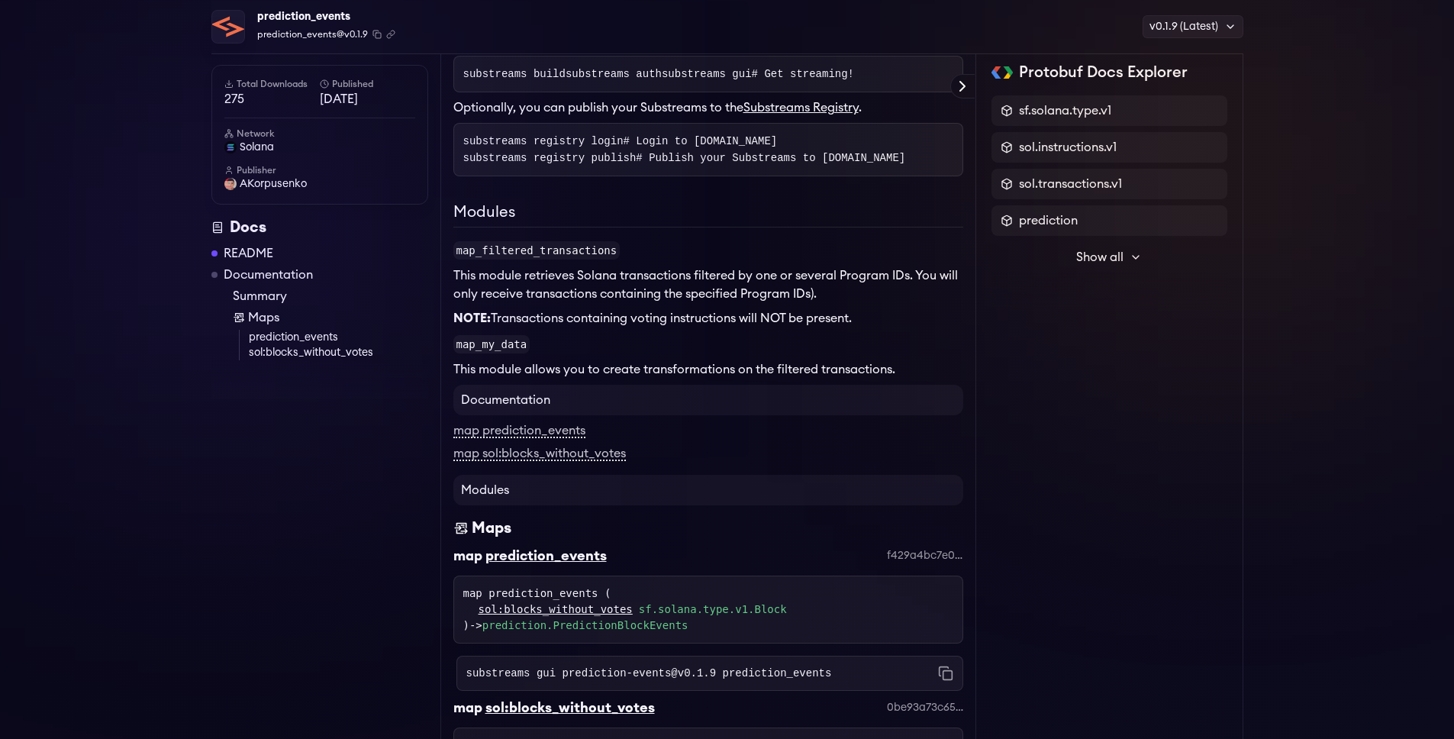
click at [549, 327] on p "NOTE: Transactions containing voting instructions will NOT be present." at bounding box center [708, 318] width 510 height 18
click at [553, 327] on p "NOTE: Transactions containing voting instructions will NOT be present." at bounding box center [708, 318] width 510 height 18
click at [530, 438] on link "map prediction_events" at bounding box center [519, 431] width 132 height 14
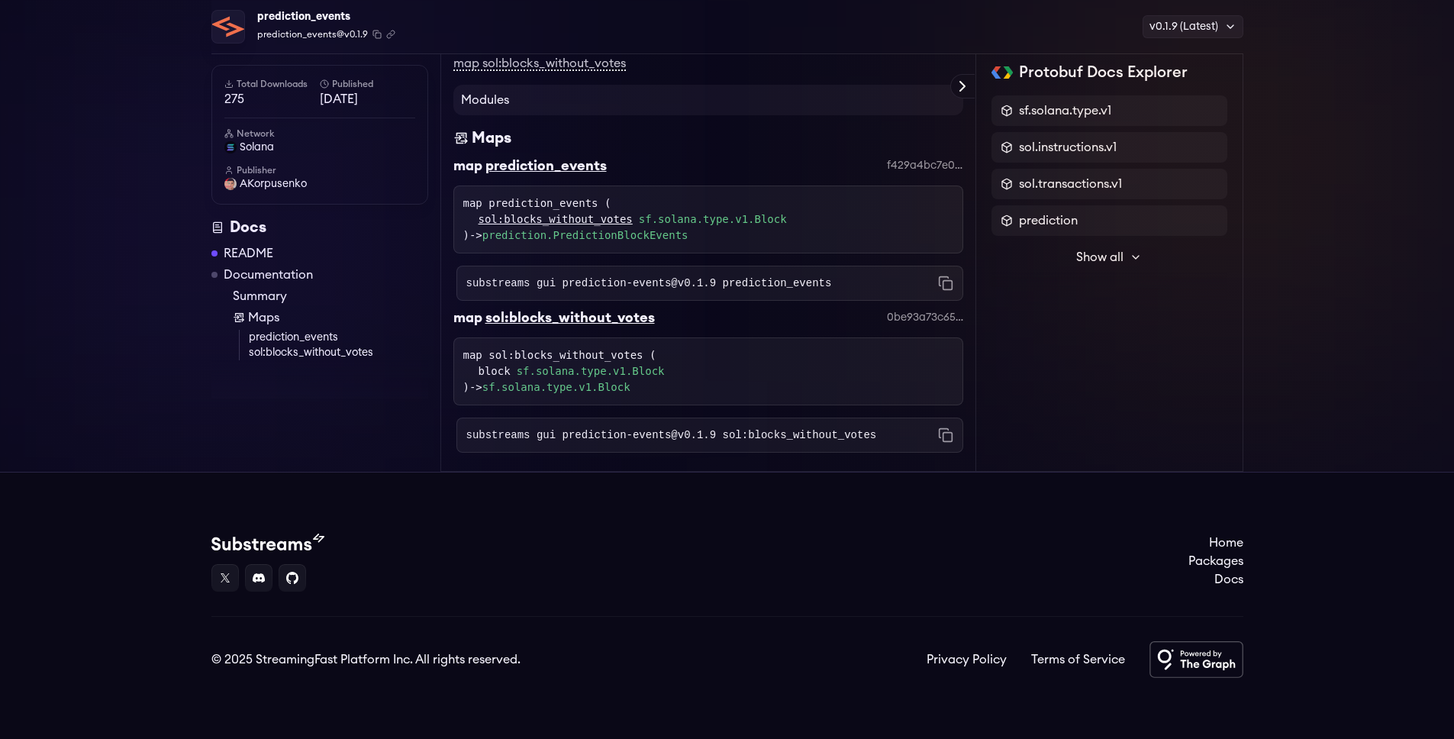
scroll to position [681, 0]
click at [578, 435] on code "substreams gui prediction-events@v0.1.9 sol:blocks_without_votes" at bounding box center [671, 434] width 411 height 15
click at [582, 434] on code "substreams gui prediction-events@v0.1.9 sol:blocks_without_votes" at bounding box center [671, 434] width 411 height 15
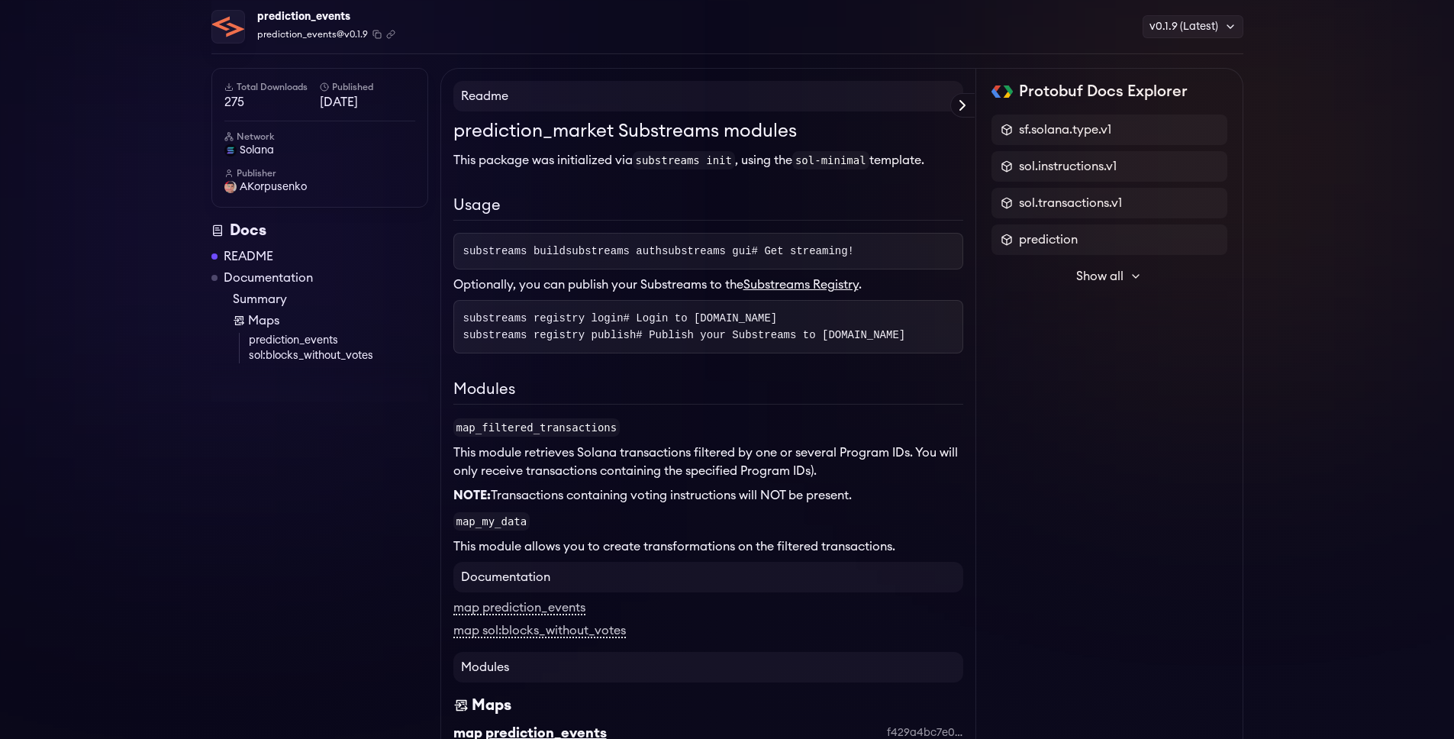
scroll to position [0, 0]
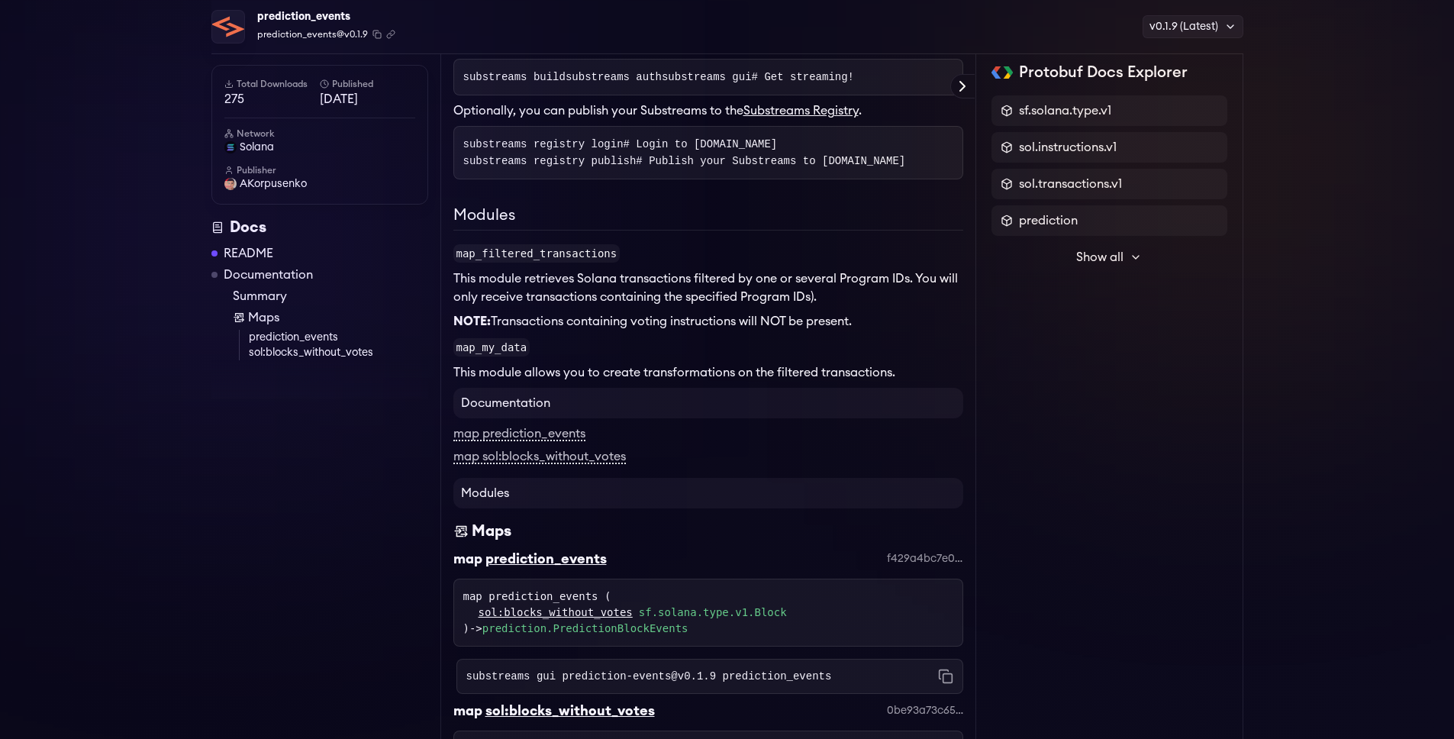
scroll to position [249, 0]
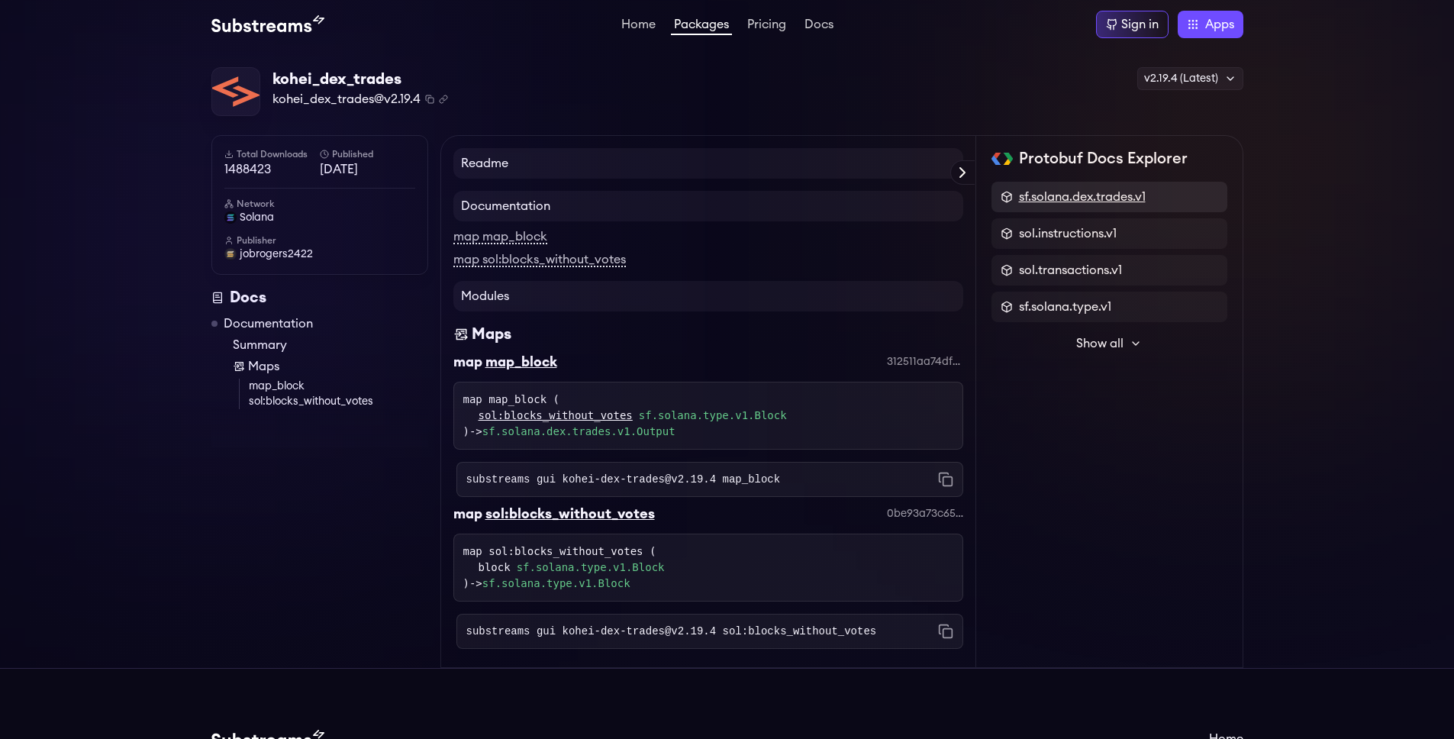
click at [1064, 190] on span "sf.solana.dex.trades.v1" at bounding box center [1082, 197] width 127 height 18
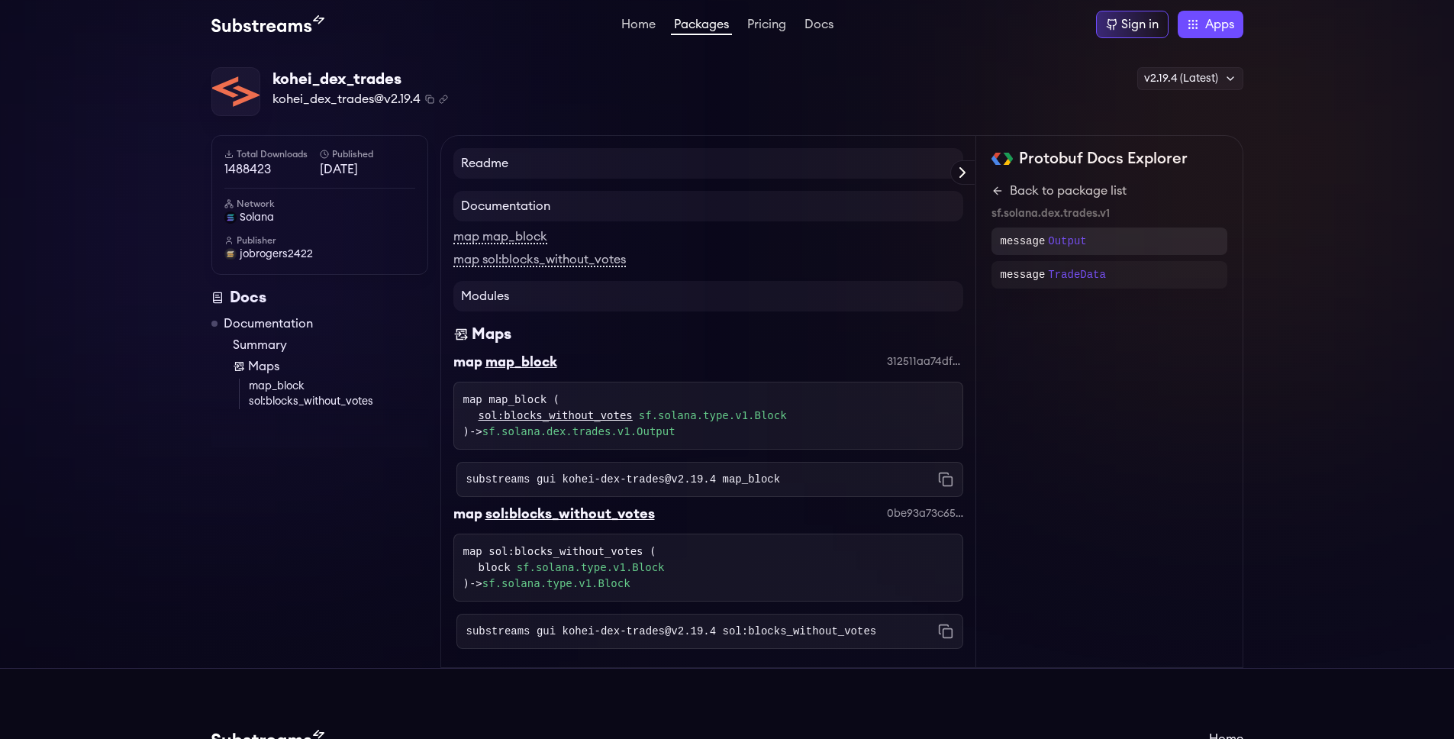
click at [1022, 238] on p "message" at bounding box center [1023, 241] width 45 height 15
click at [1041, 240] on span "repeated" at bounding box center [1032, 237] width 44 height 12
click at [1001, 186] on icon at bounding box center [997, 191] width 12 height 12
click at [1060, 274] on p "TradeData" at bounding box center [1077, 274] width 58 height 15
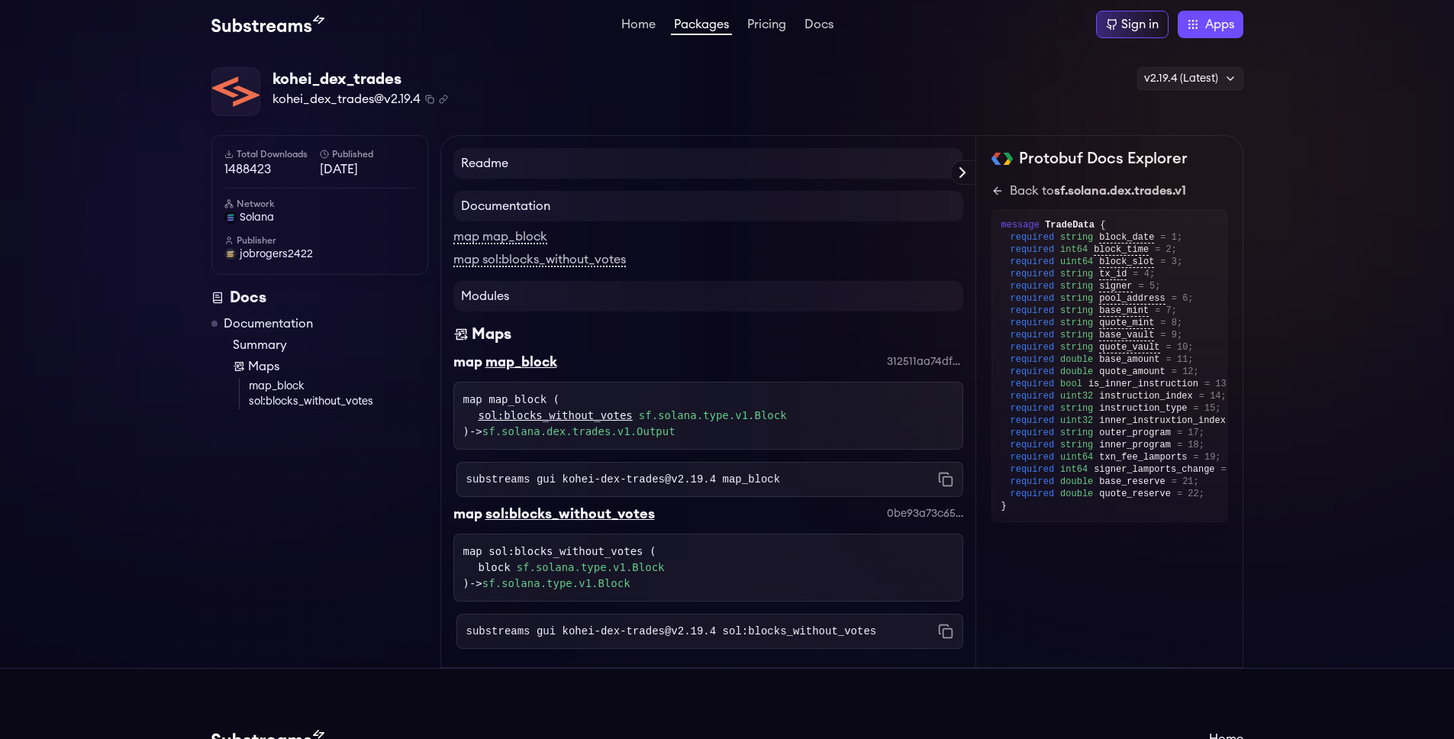
click at [1053, 289] on span "required" at bounding box center [1032, 286] width 44 height 12
click at [1057, 311] on div "required string base_mint = 7;" at bounding box center [1113, 311] width 207 height 12
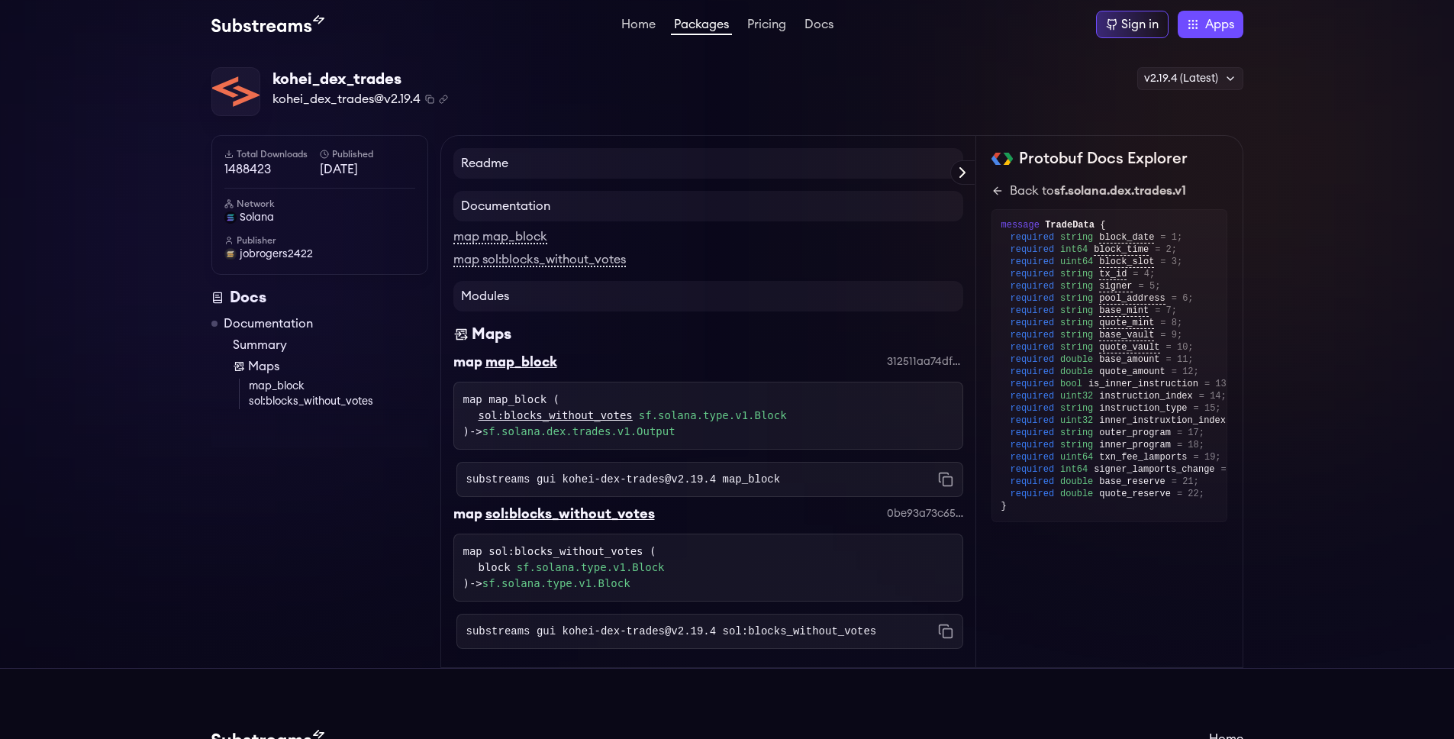
click at [1105, 386] on span "is_inner_instruction" at bounding box center [1143, 384] width 110 height 12
click at [1110, 401] on span "instruction_index" at bounding box center [1145, 396] width 93 height 12
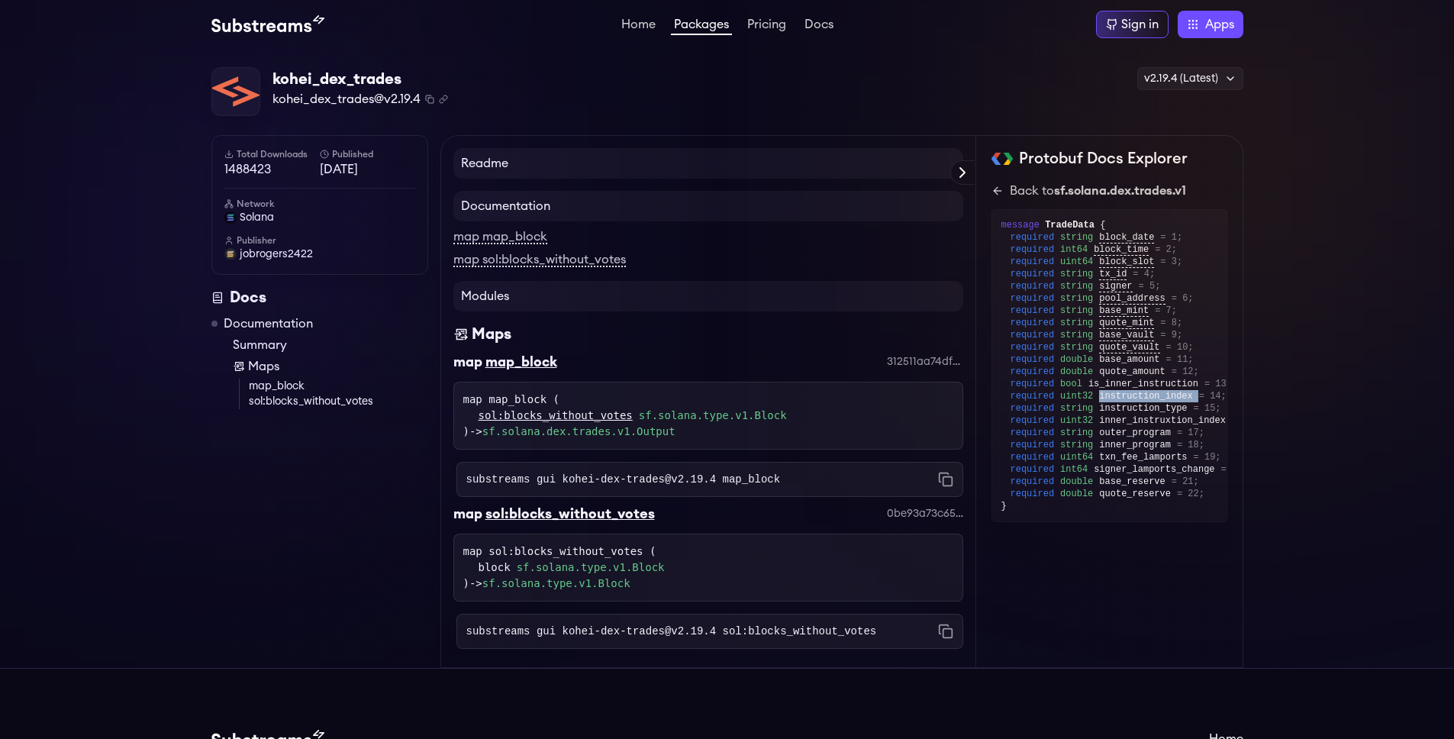
click at [1110, 401] on span "instruction_index" at bounding box center [1145, 396] width 93 height 12
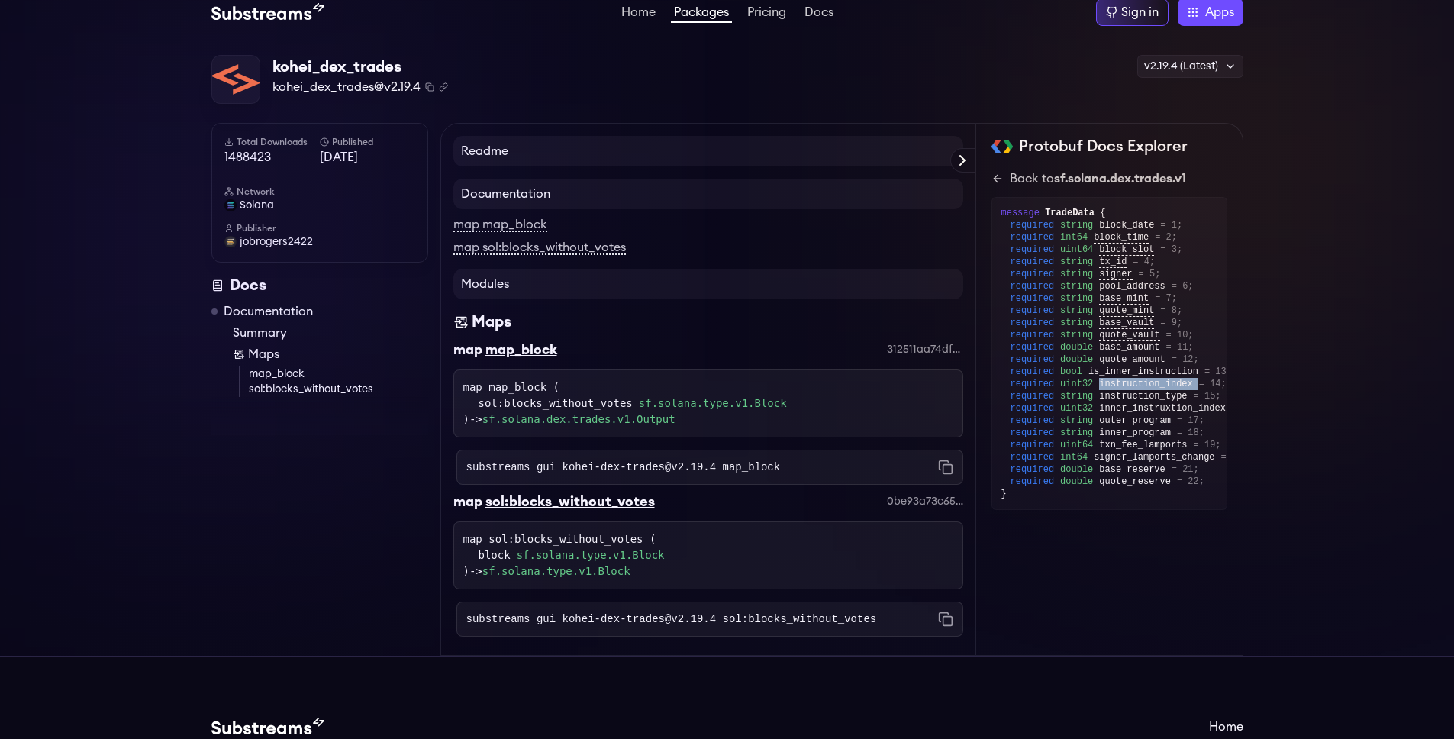
scroll to position [10, 0]
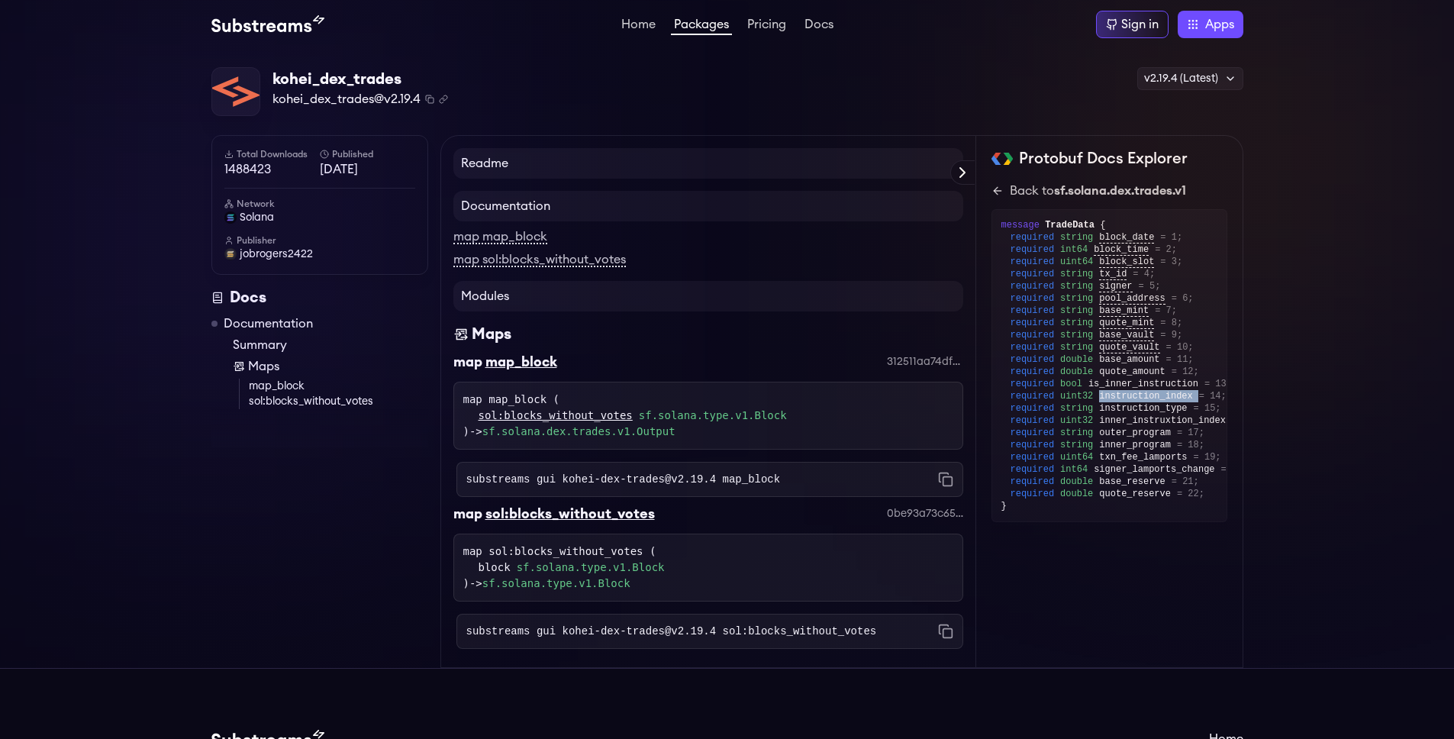
click at [224, 17] on img at bounding box center [267, 24] width 113 height 18
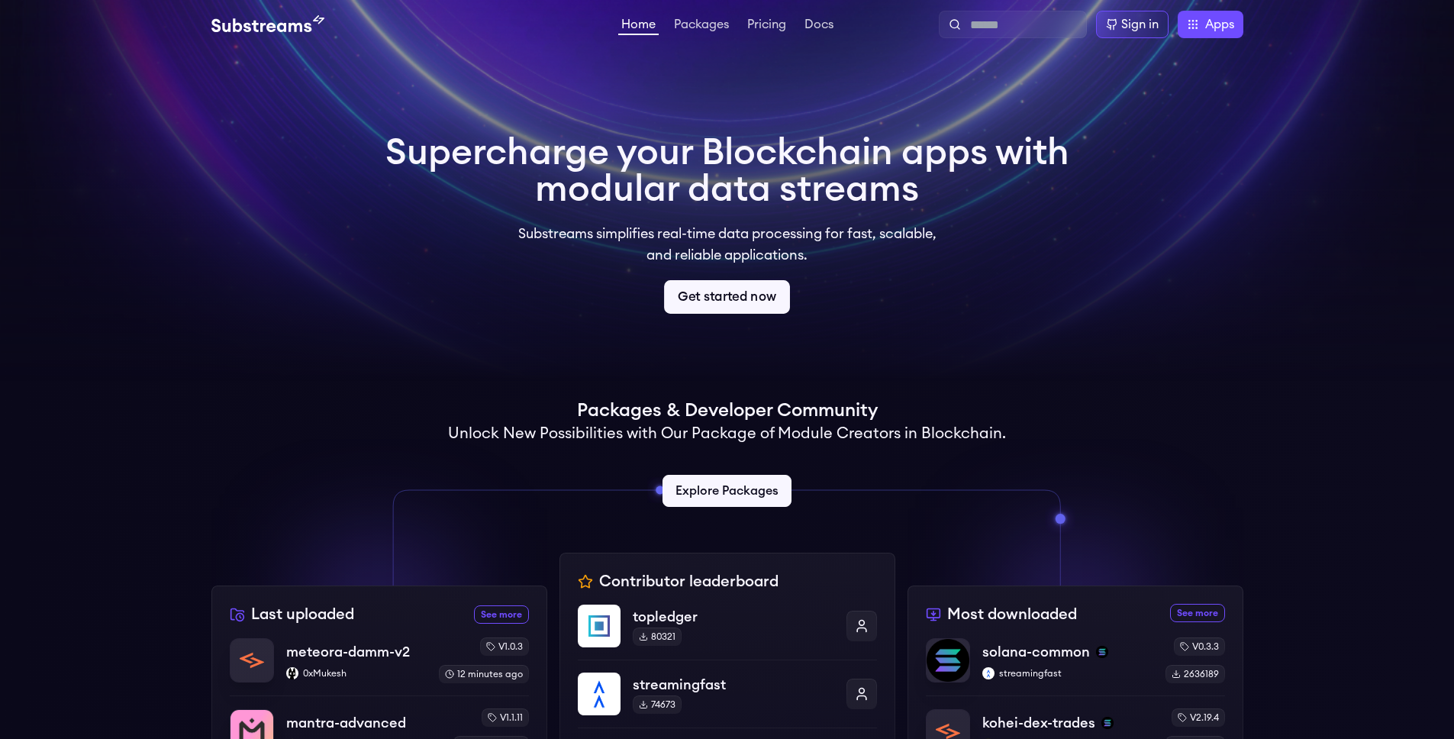
click at [758, 296] on link "Get started now" at bounding box center [727, 297] width 126 height 34
